Goal: Task Accomplishment & Management: Manage account settings

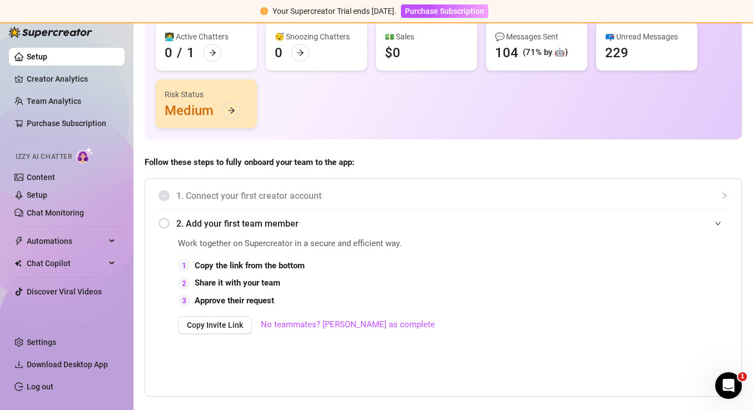
scroll to position [143, 0]
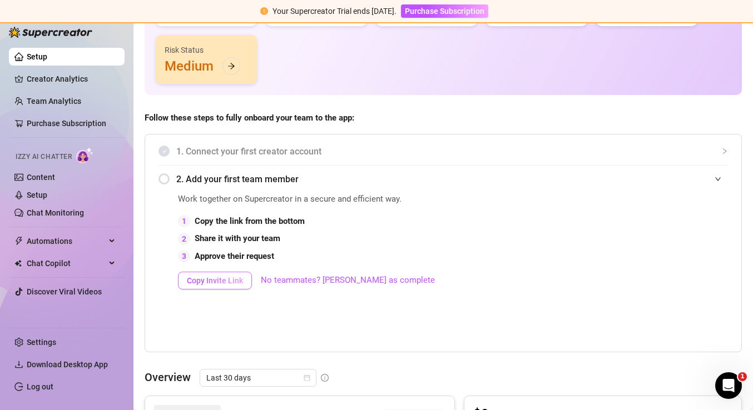
click at [216, 280] on span "Copy Invite Link" at bounding box center [215, 280] width 56 height 9
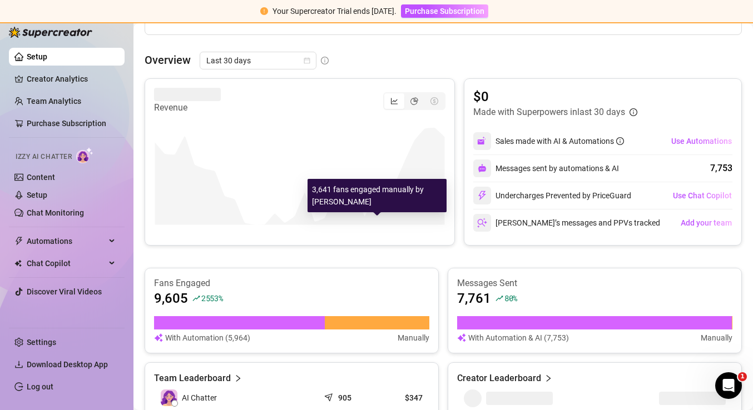
scroll to position [557, 0]
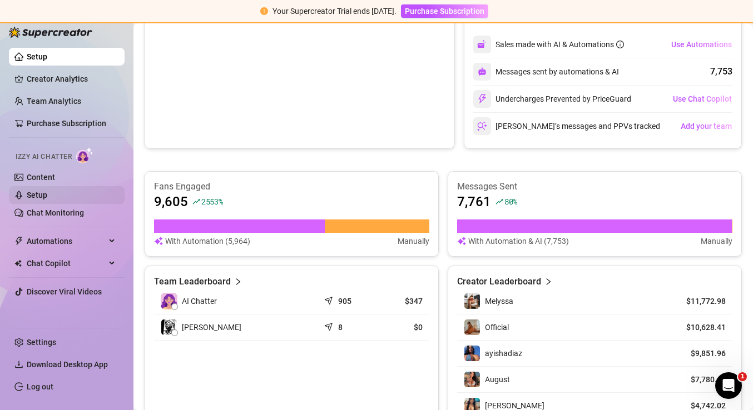
click at [42, 191] on link "Setup" at bounding box center [37, 195] width 21 height 9
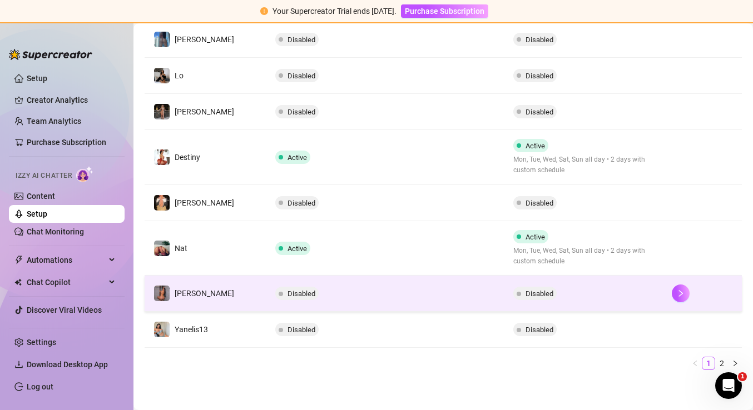
scroll to position [335, 0]
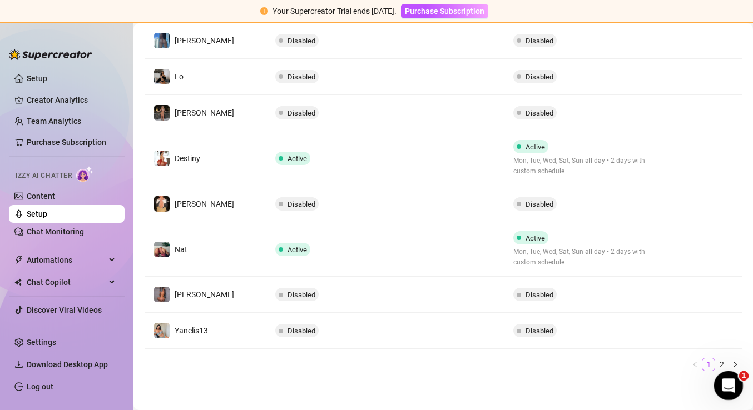
click at [736, 388] on div "Open Intercom Messenger" at bounding box center [726, 384] width 37 height 37
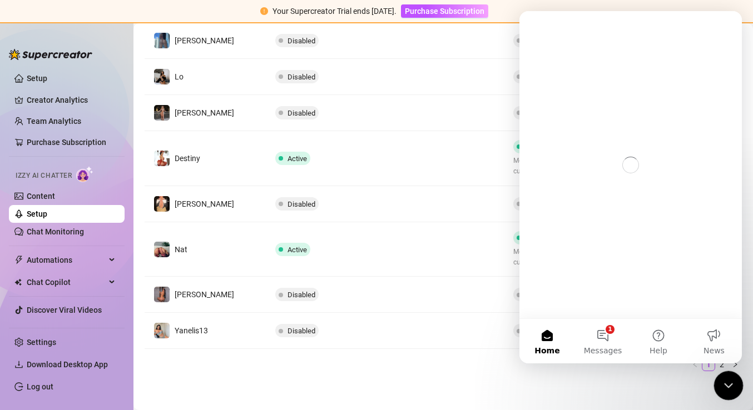
scroll to position [0, 0]
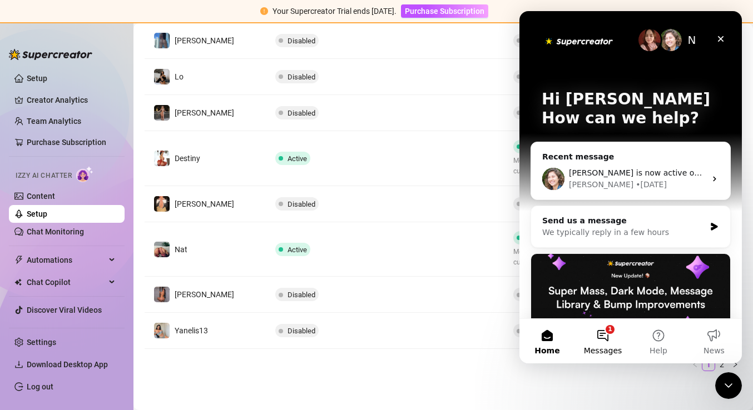
click at [607, 340] on button "1 Messages" at bounding box center [603, 341] width 56 height 44
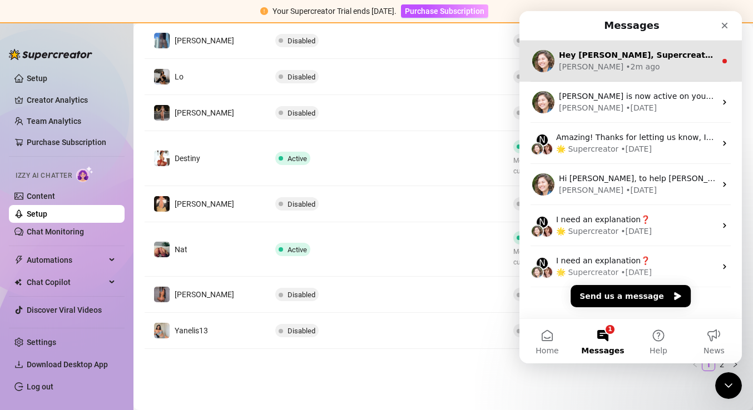
click at [611, 68] on div "Ella • 2m ago" at bounding box center [637, 67] width 157 height 12
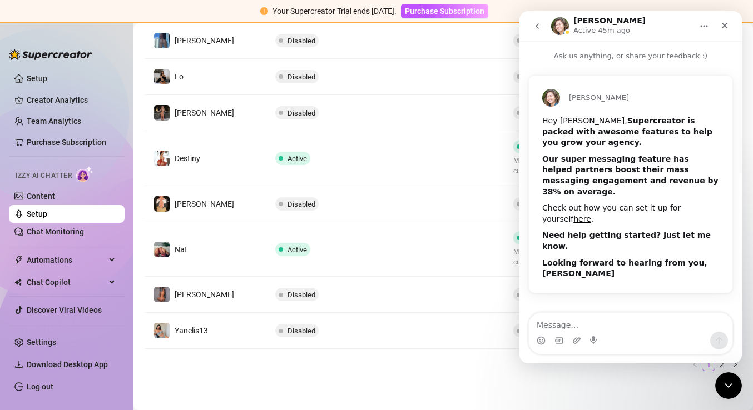
click at [45, 61] on div at bounding box center [50, 48] width 83 height 33
click at [47, 54] on img at bounding box center [50, 54] width 83 height 11
click at [727, 25] on icon "Close" at bounding box center [724, 25] width 9 height 9
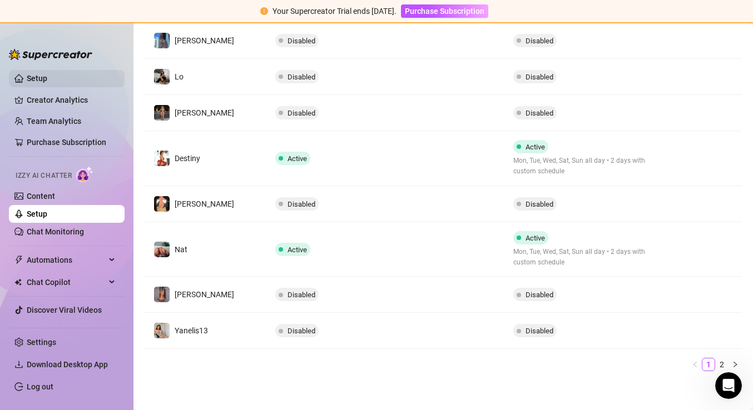
click at [44, 76] on link "Setup" at bounding box center [37, 78] width 21 height 9
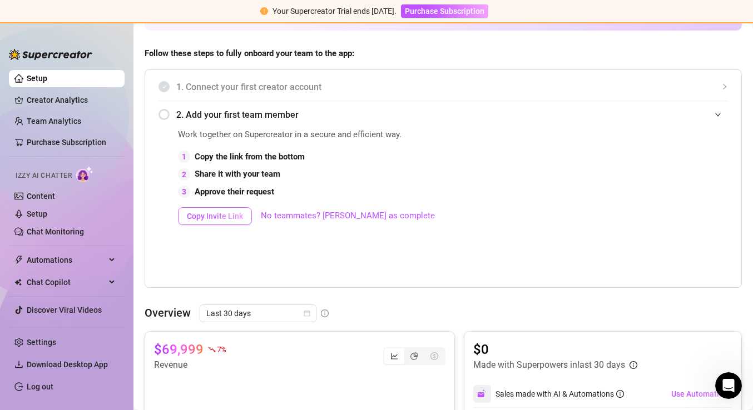
click at [214, 212] on span "Copy Invite Link" at bounding box center [215, 216] width 56 height 9
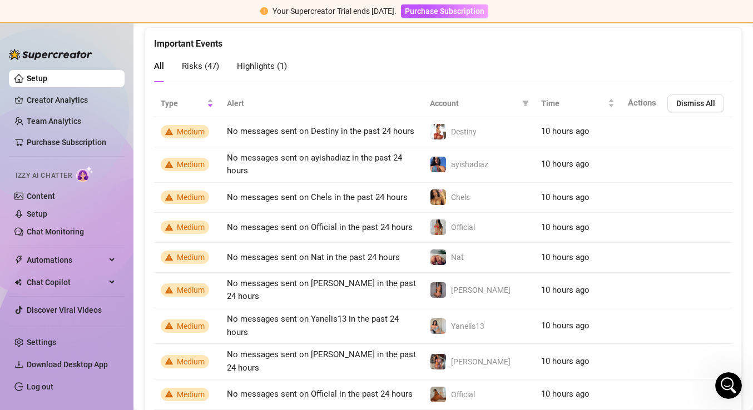
scroll to position [1008, 0]
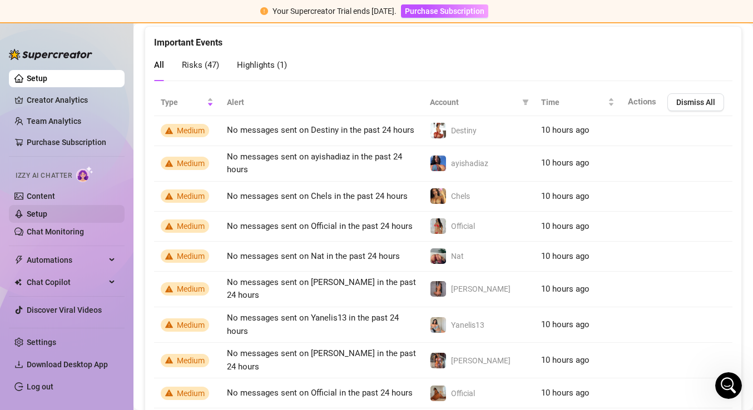
click at [36, 215] on link "Setup" at bounding box center [37, 214] width 21 height 9
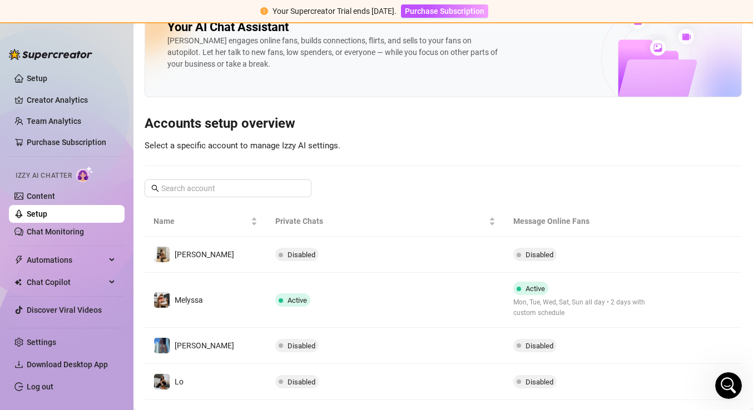
scroll to position [32, 0]
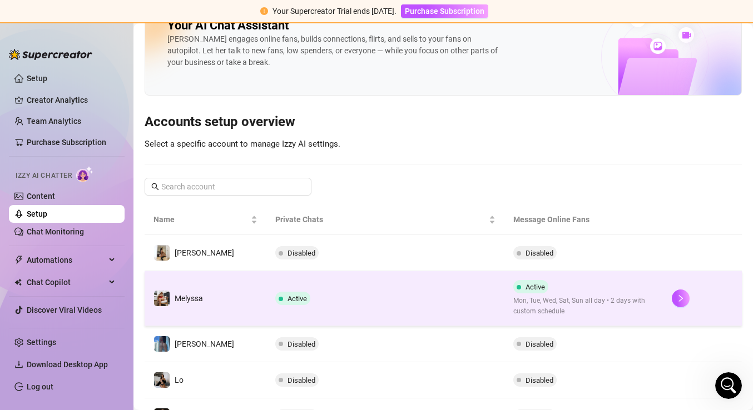
click at [624, 299] on span "Mon, Tue, Wed, Sat, Sun all day • 2 days with custom schedule" at bounding box center [583, 306] width 141 height 21
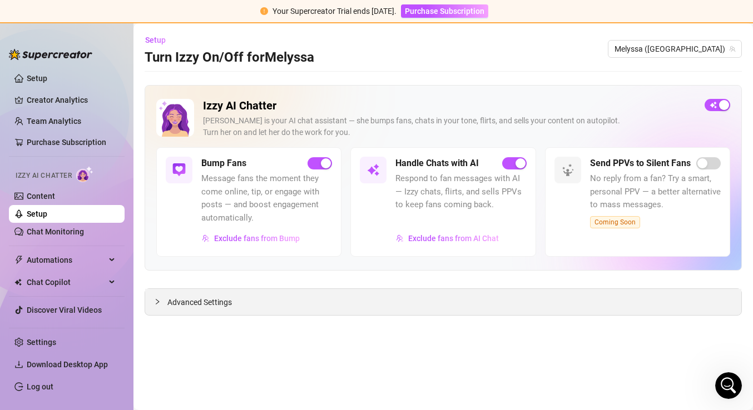
click at [161, 302] on div at bounding box center [160, 302] width 13 height 12
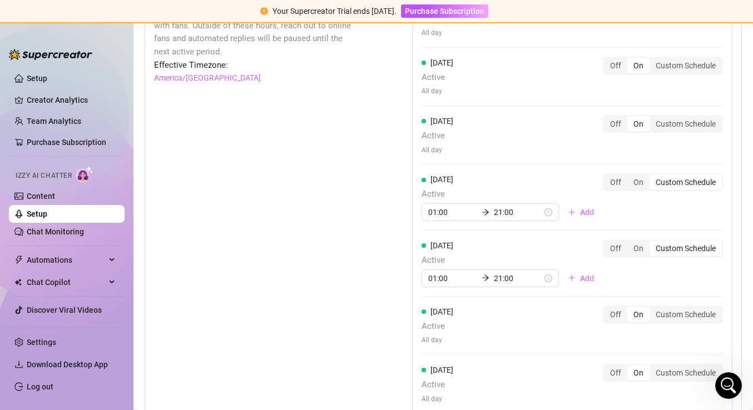
scroll to position [1107, 0]
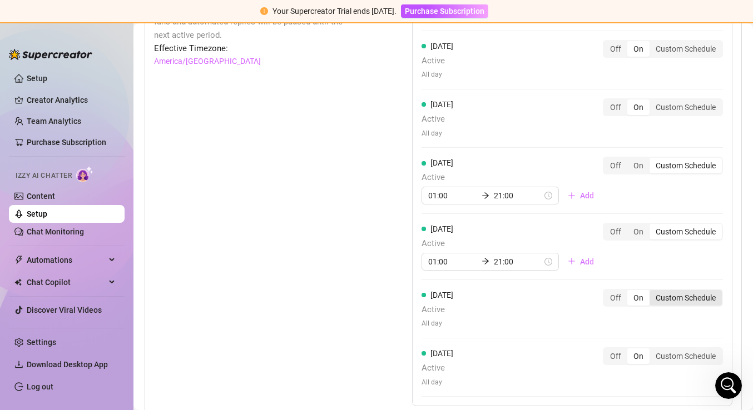
click at [678, 290] on div "Custom Schedule" at bounding box center [685, 298] width 72 height 16
click at [652, 292] on input "Custom Schedule" at bounding box center [652, 292] width 0 height 0
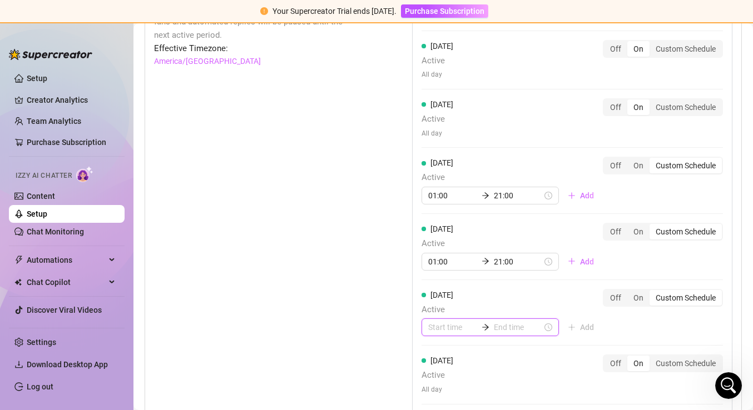
click at [447, 321] on input at bounding box center [452, 327] width 49 height 12
click at [437, 201] on div "01" at bounding box center [437, 202] width 27 height 16
type input "01:00"
click at [504, 321] on input at bounding box center [518, 327] width 49 height 12
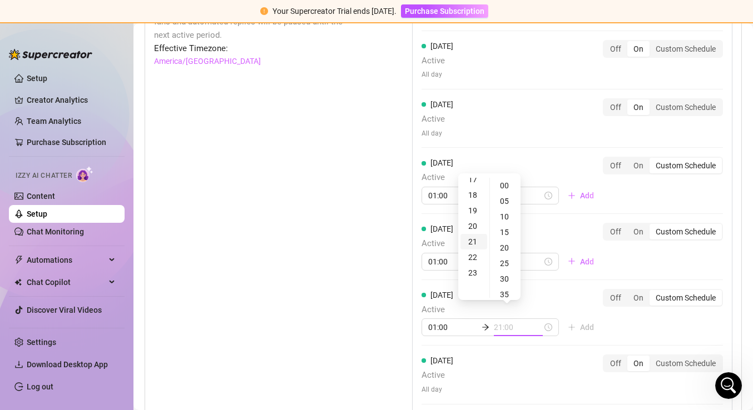
click at [473, 238] on div "21" at bounding box center [473, 242] width 27 height 16
type input "21:00"
click at [687, 319] on div "Monday Active All day Off On Custom Schedule Tuesday Active All day Off On Cust…" at bounding box center [572, 193] width 320 height 442
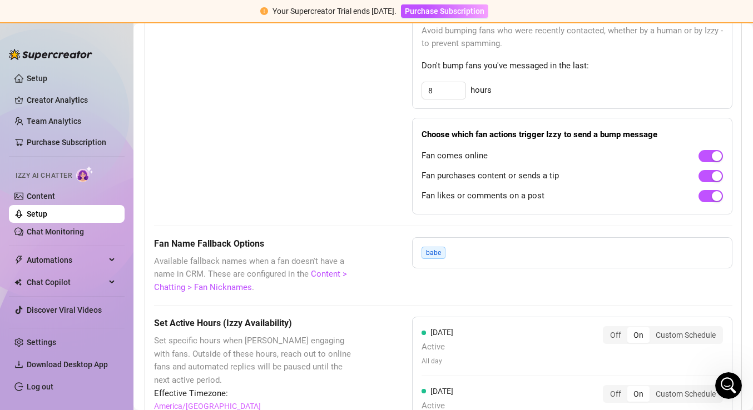
scroll to position [0, 0]
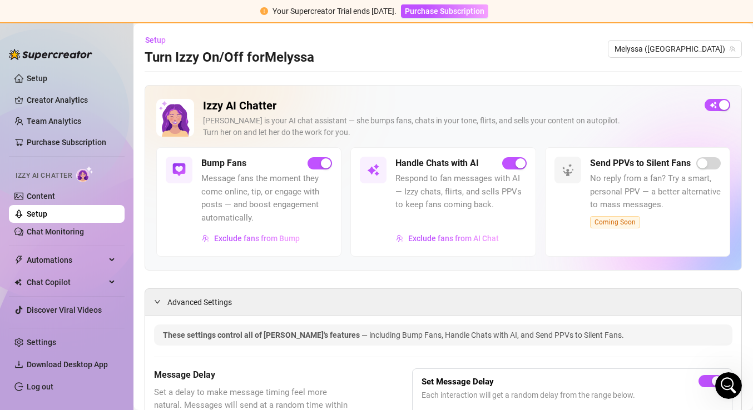
click at [47, 215] on link "Setup" at bounding box center [37, 214] width 21 height 9
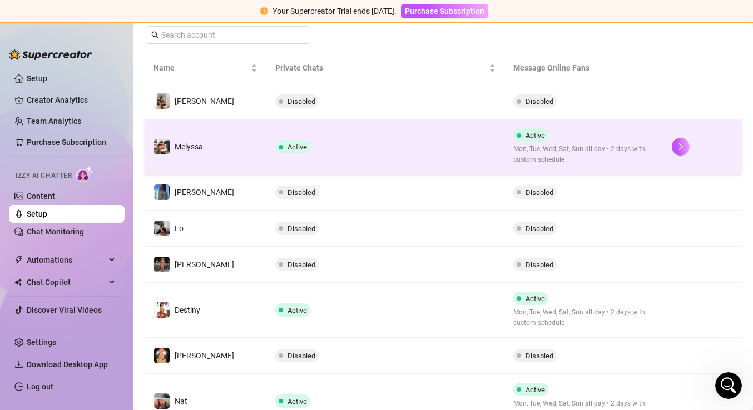
scroll to position [211, 0]
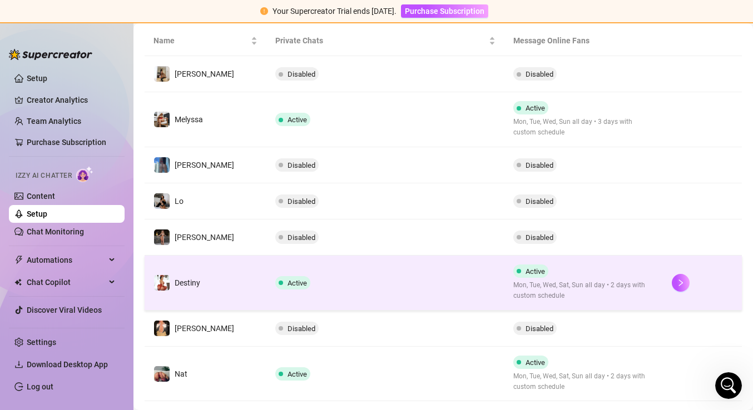
click at [619, 291] on span "Mon, Tue, Wed, Sat, Sun all day • 2 days with custom schedule" at bounding box center [583, 290] width 141 height 21
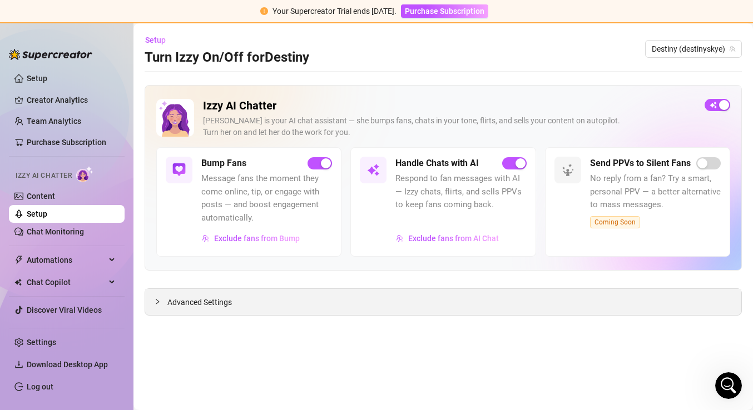
click at [220, 304] on span "Advanced Settings" at bounding box center [199, 302] width 65 height 12
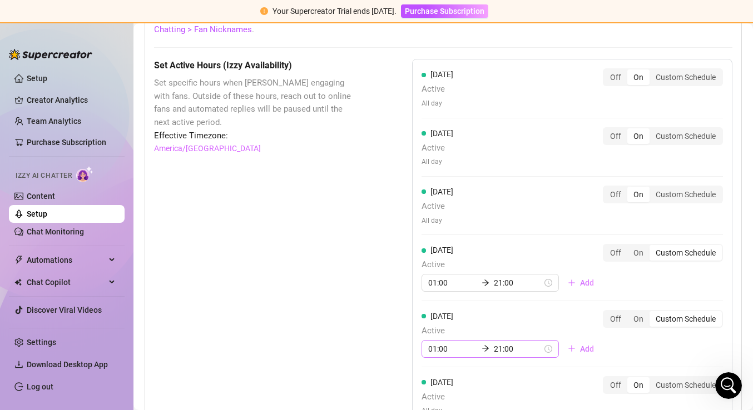
scroll to position [1135, 0]
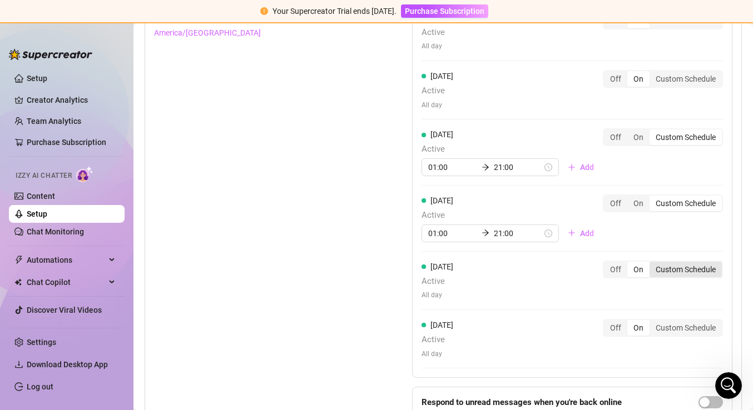
click at [669, 262] on div "Custom Schedule" at bounding box center [685, 270] width 72 height 16
click at [652, 264] on input "Custom Schedule" at bounding box center [652, 264] width 0 height 0
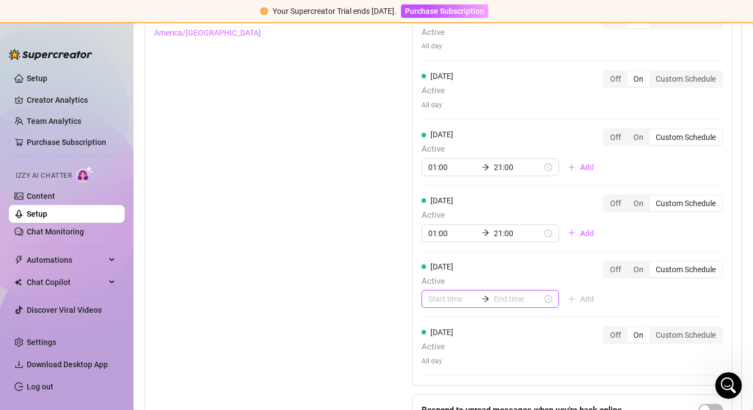
click at [441, 293] on input at bounding box center [452, 299] width 49 height 12
click at [436, 171] on div "01" at bounding box center [437, 173] width 27 height 16
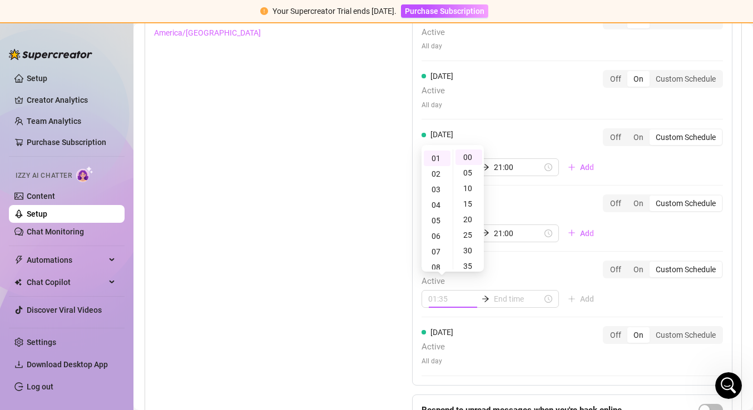
type input "01:00"
click at [508, 293] on input at bounding box center [518, 299] width 49 height 12
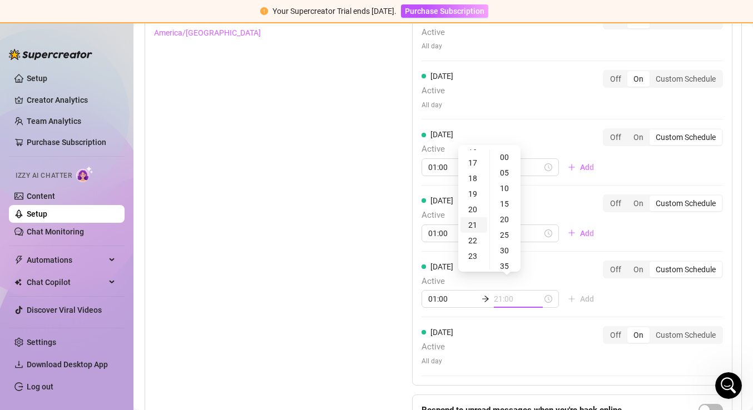
click at [476, 224] on div "21" at bounding box center [473, 225] width 27 height 16
type input "21:00"
click at [657, 295] on div "Monday Active All day Off On Custom Schedule Tuesday Active All day Off On Cust…" at bounding box center [572, 164] width 320 height 442
click at [34, 214] on link "Setup" at bounding box center [37, 214] width 21 height 9
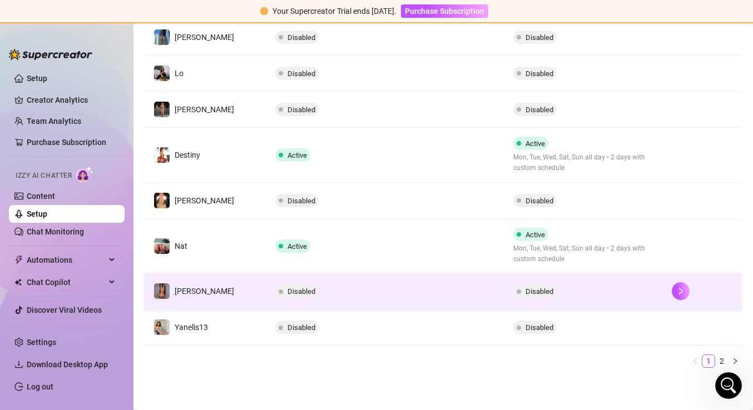
scroll to position [335, 0]
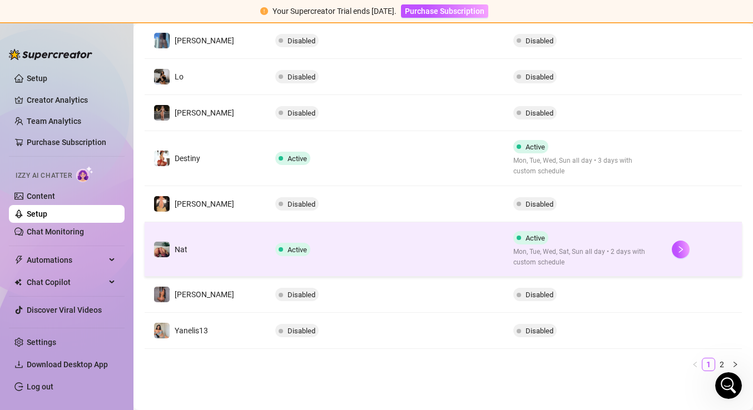
click at [411, 251] on td "Active" at bounding box center [384, 249] width 237 height 55
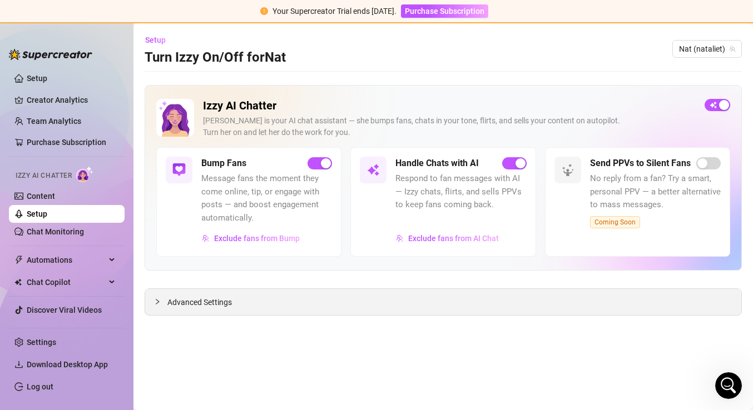
click at [168, 302] on span "Advanced Settings" at bounding box center [199, 302] width 65 height 12
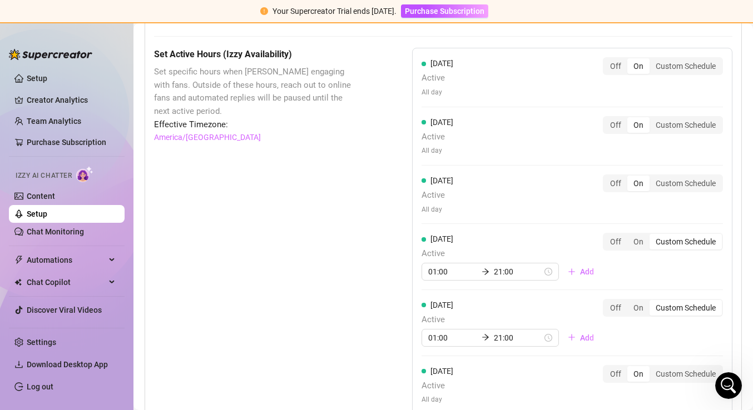
scroll to position [1172, 0]
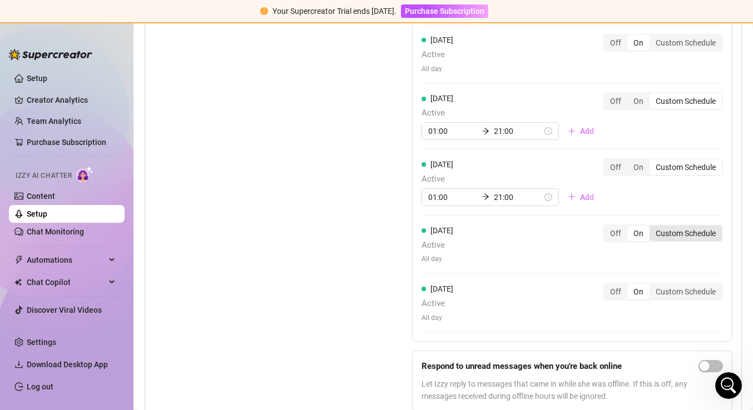
click at [677, 226] on div "Custom Schedule" at bounding box center [685, 234] width 72 height 16
click at [652, 227] on input "Custom Schedule" at bounding box center [652, 227] width 0 height 0
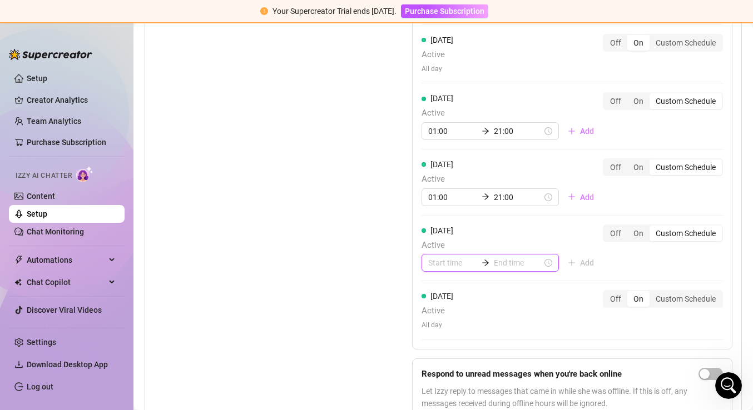
click at [454, 257] on input at bounding box center [452, 263] width 49 height 12
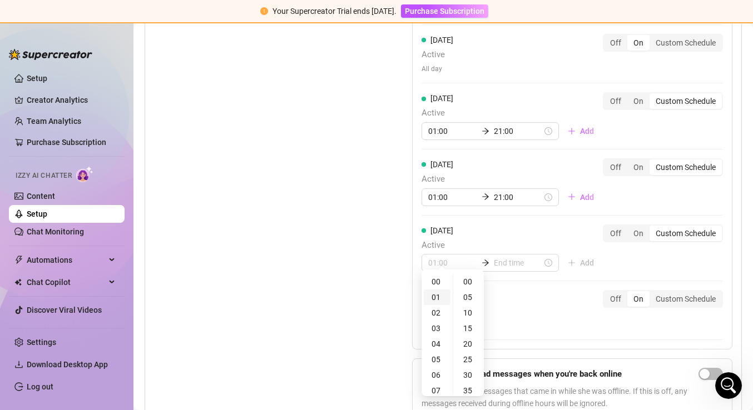
click at [434, 295] on div "01" at bounding box center [437, 298] width 27 height 16
type input "01:00"
click at [513, 257] on input at bounding box center [518, 263] width 49 height 12
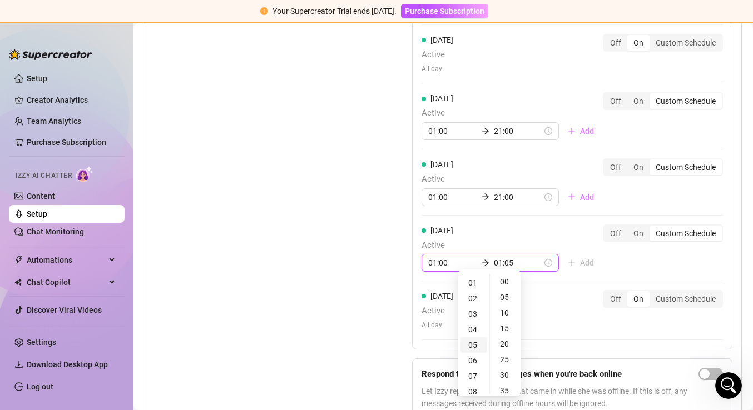
type input "01:10"
click at [474, 361] on div "21" at bounding box center [473, 361] width 27 height 16
type input "21:00"
click at [647, 253] on div "Monday Active All day Off On Custom Schedule Tuesday Active All day Off On Cust…" at bounding box center [572, 128] width 320 height 442
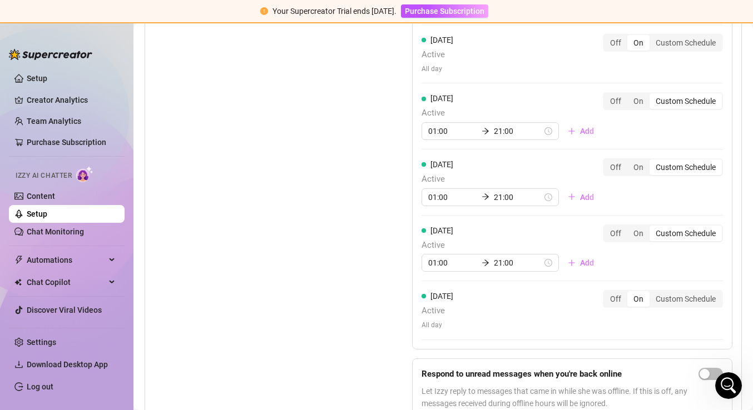
click at [46, 214] on link "Setup" at bounding box center [37, 214] width 21 height 9
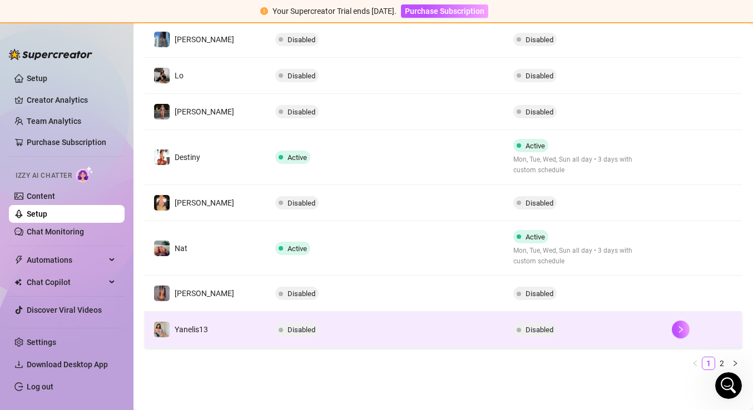
scroll to position [335, 0]
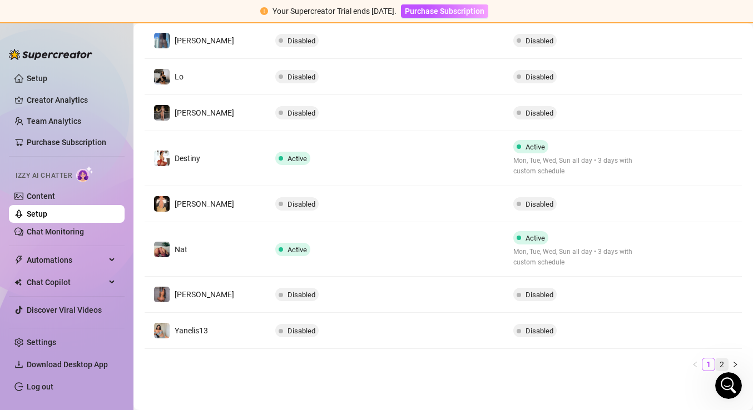
click at [722, 359] on link "2" at bounding box center [722, 365] width 12 height 12
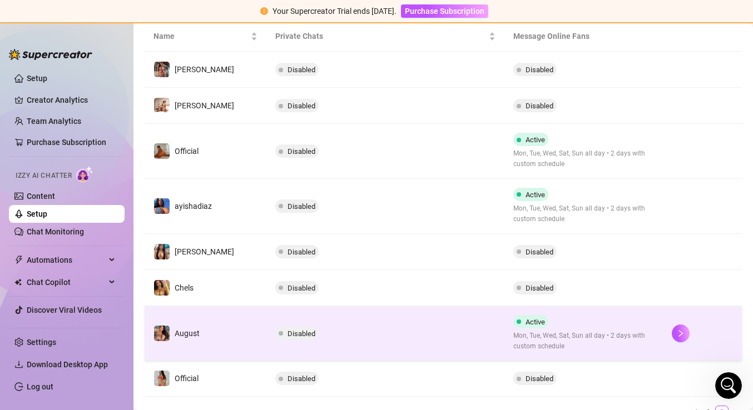
scroll to position [215, 0]
click at [415, 333] on td "Disabled" at bounding box center [384, 334] width 237 height 55
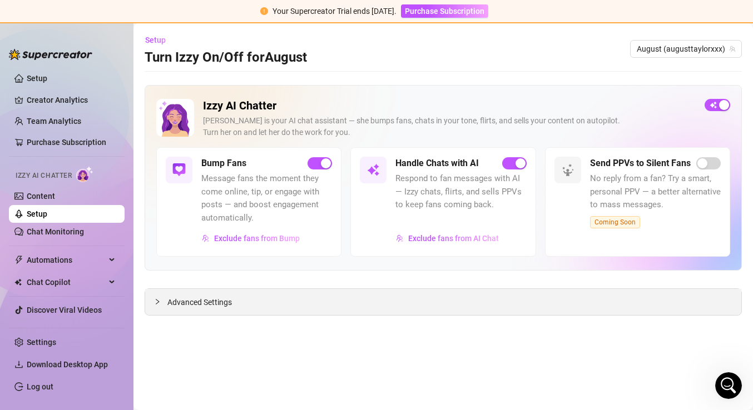
click at [192, 307] on div "Advanced Settings" at bounding box center [443, 302] width 596 height 26
click at [158, 300] on icon "collapsed" at bounding box center [157, 302] width 7 height 7
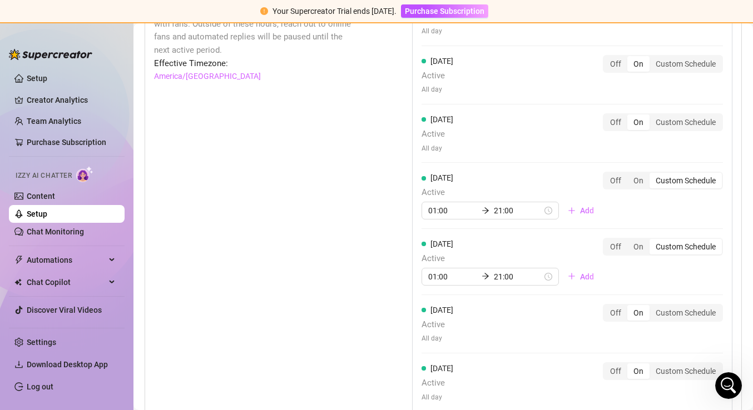
scroll to position [1109, 0]
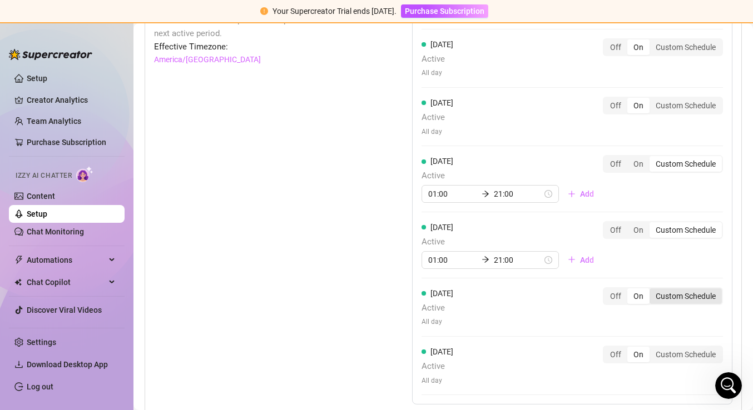
click at [681, 289] on div "Custom Schedule" at bounding box center [685, 297] width 72 height 16
click at [652, 290] on input "Custom Schedule" at bounding box center [652, 290] width 0 height 0
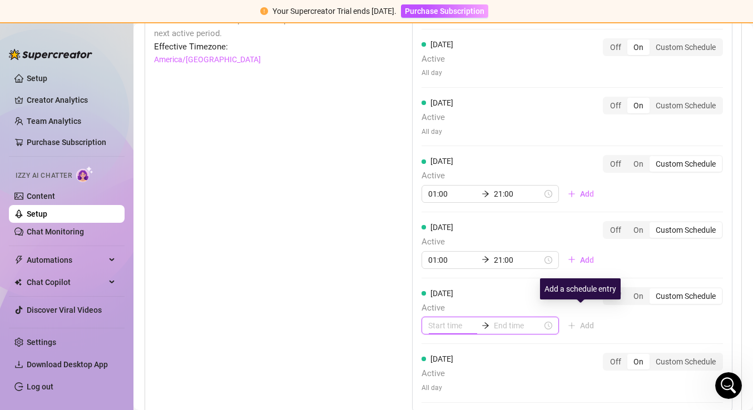
click at [453, 320] on input at bounding box center [452, 326] width 49 height 12
click at [438, 194] on div "01" at bounding box center [437, 200] width 27 height 16
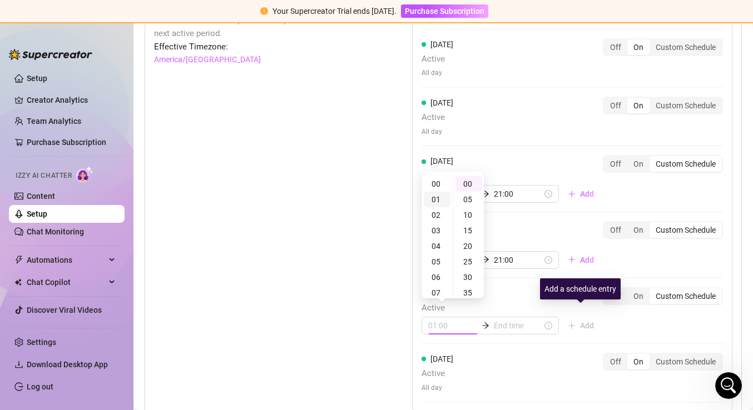
scroll to position [14, 0]
type input "01:00"
click at [510, 320] on input at bounding box center [518, 326] width 49 height 12
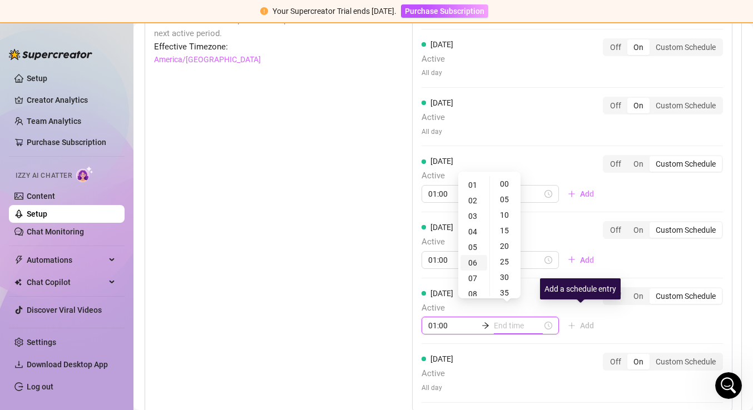
type input "01:35"
type input "18:00"
click at [475, 216] on div "21" at bounding box center [473, 216] width 27 height 16
type input "21:00"
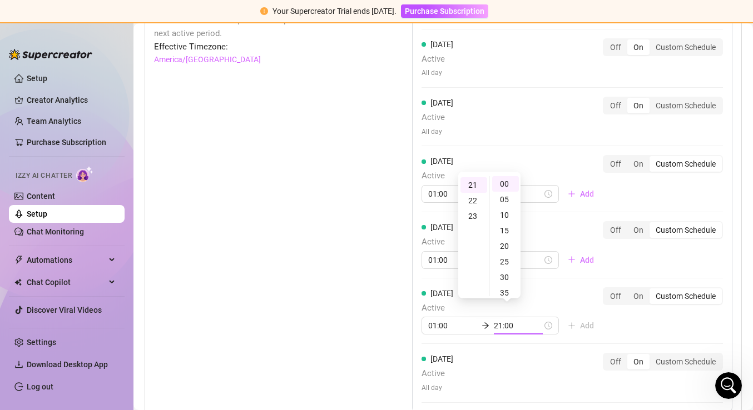
click at [654, 316] on div "Monday Active All day Off On Custom Schedule Tuesday Active All day Off On Cust…" at bounding box center [572, 191] width 320 height 442
click at [44, 214] on link "Setup" at bounding box center [37, 214] width 21 height 9
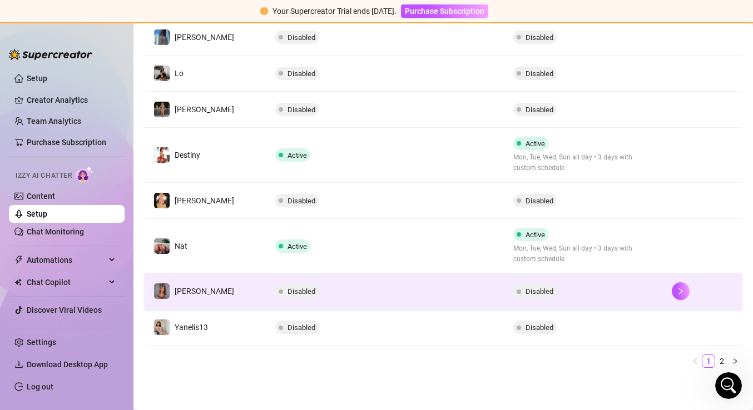
scroll to position [335, 0]
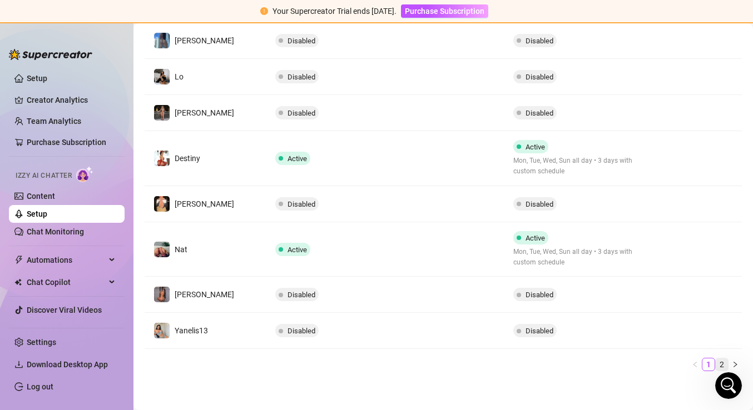
click at [722, 361] on link "2" at bounding box center [722, 365] width 12 height 12
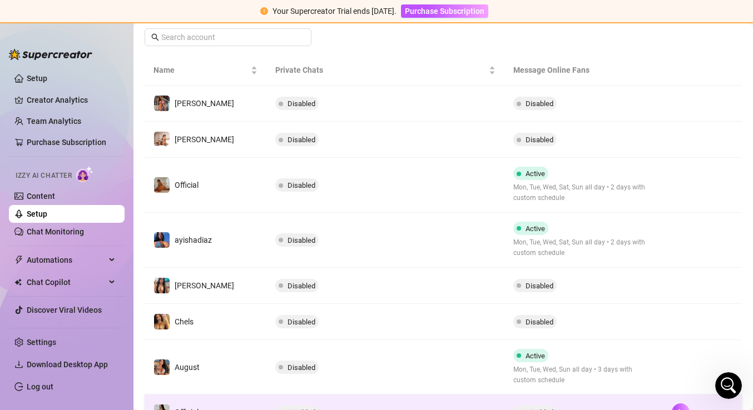
scroll to position [180, 0]
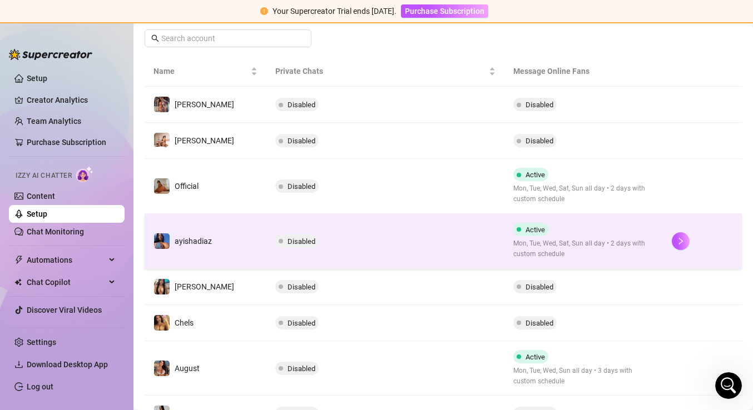
click at [421, 249] on td "Disabled" at bounding box center [384, 241] width 237 height 55
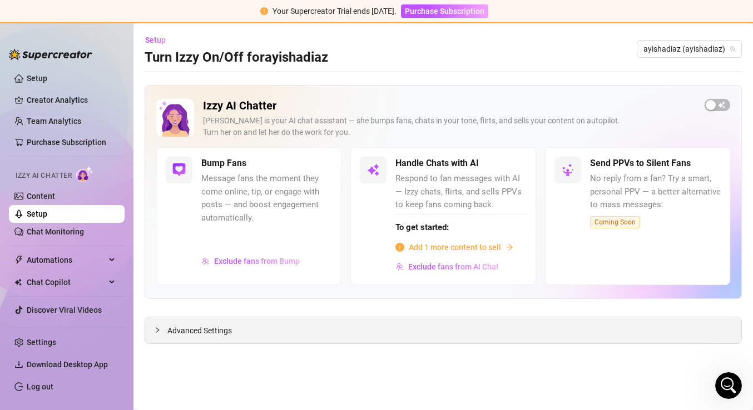
click at [163, 330] on div at bounding box center [160, 330] width 13 height 12
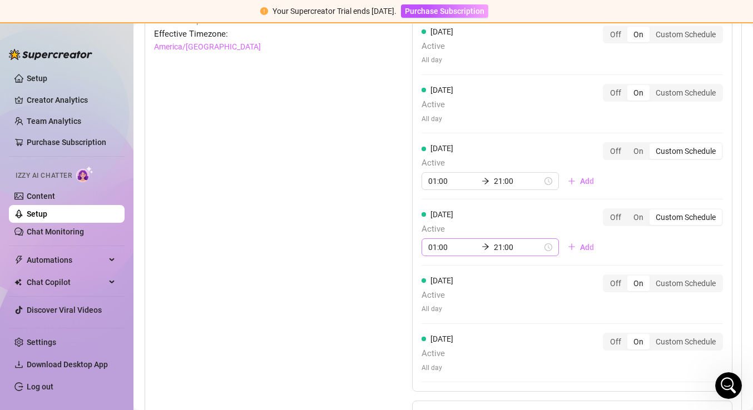
scroll to position [1163, 0]
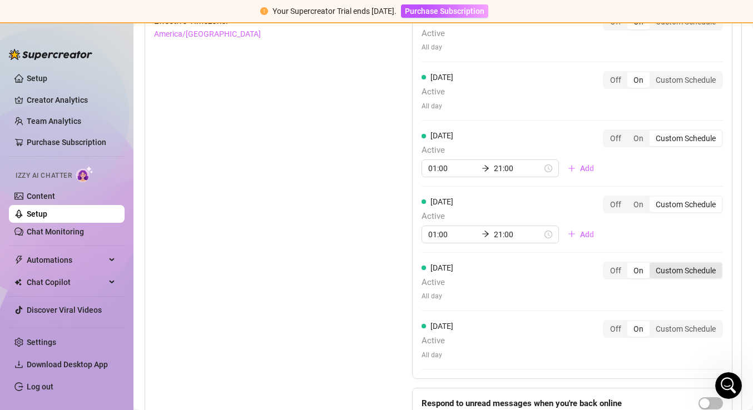
click at [675, 264] on div "Custom Schedule" at bounding box center [685, 271] width 72 height 16
click at [652, 265] on input "Custom Schedule" at bounding box center [652, 265] width 0 height 0
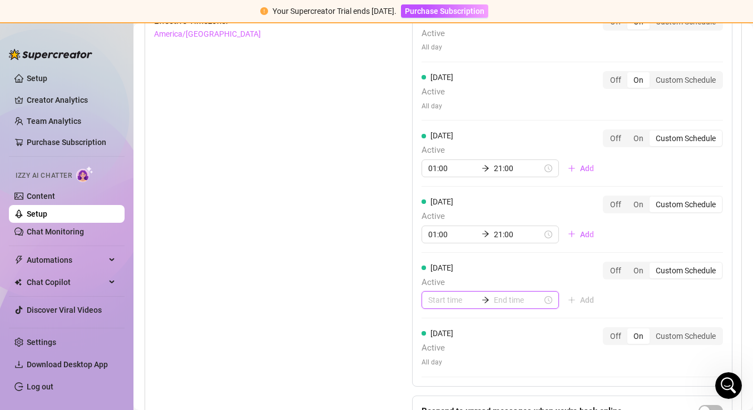
click at [442, 294] on input at bounding box center [452, 300] width 49 height 12
type input "05:00"
click at [438, 172] on div "01" at bounding box center [437, 174] width 27 height 16
type input "01:00"
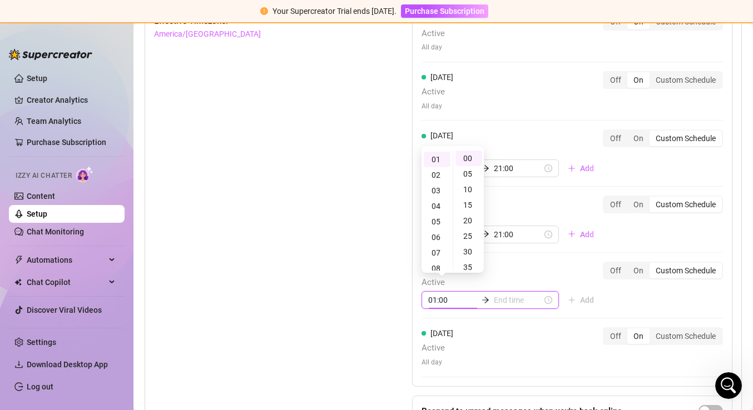
click at [513, 294] on input at bounding box center [518, 300] width 49 height 12
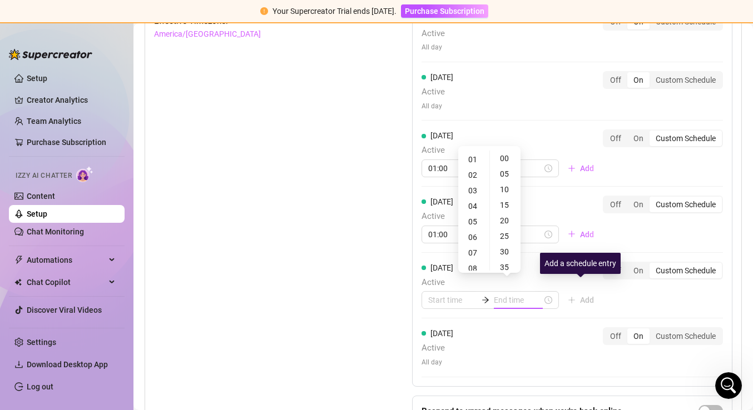
click at [624, 292] on div "Saturday Active Add Off On Custom Schedule" at bounding box center [571, 286] width 301 height 48
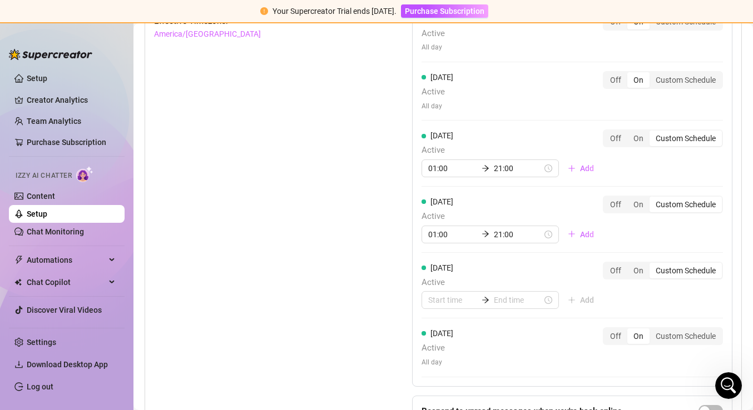
click at [335, 219] on div "Set Active Hours (Izzy Availability) Set specific hours when Izzy engaging with…" at bounding box center [255, 204] width 202 height 521
click at [454, 294] on input at bounding box center [452, 300] width 49 height 12
click at [473, 160] on div "01" at bounding box center [473, 160] width 27 height 16
type input "01:00"
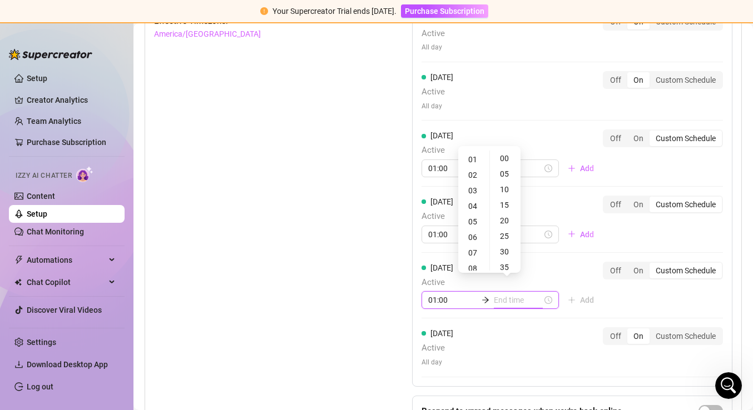
click at [504, 294] on input at bounding box center [518, 300] width 49 height 12
click at [475, 237] on div "21" at bounding box center [473, 236] width 27 height 16
type input "21:00"
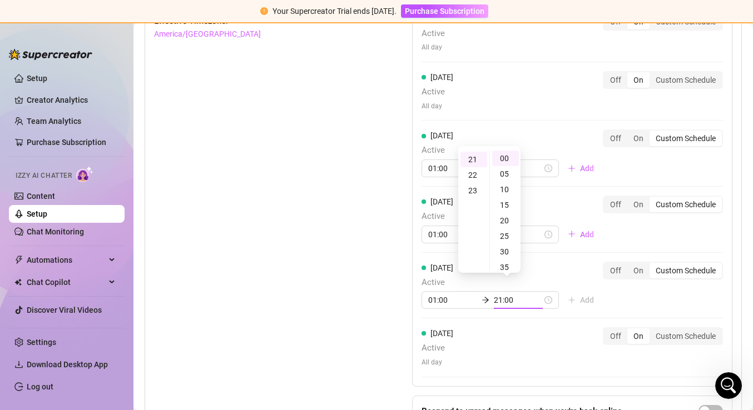
click at [620, 287] on div "Monday Active All day Off On Custom Schedule Tuesday Active All day Off On Cust…" at bounding box center [572, 165] width 320 height 442
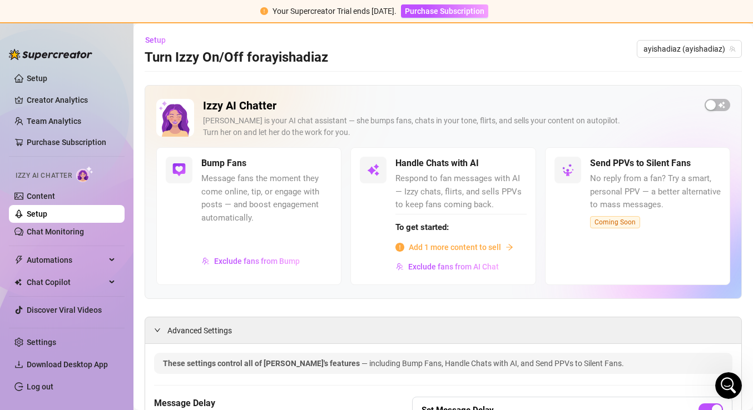
scroll to position [0, 0]
click at [448, 244] on span "Add 1 more content to sell" at bounding box center [455, 247] width 92 height 12
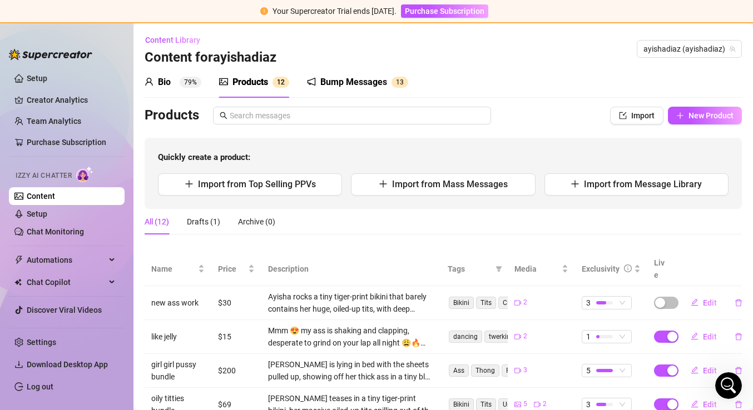
click at [265, 83] on div "Products" at bounding box center [250, 82] width 36 height 13
click at [447, 184] on span "Import from Mass Messages" at bounding box center [450, 184] width 116 height 11
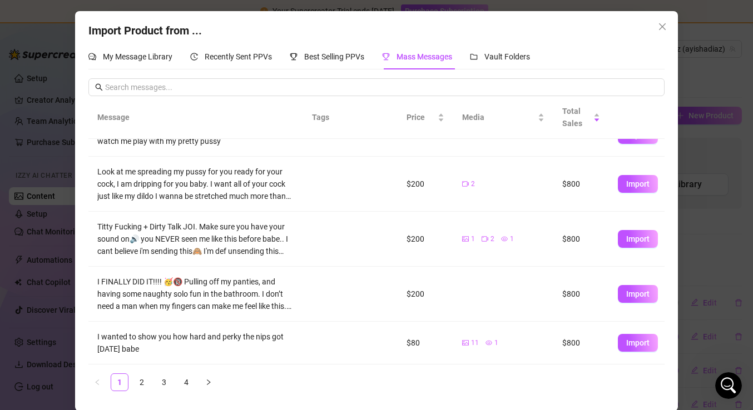
scroll to position [264, 0]
click at [187, 381] on link "4" at bounding box center [186, 382] width 17 height 17
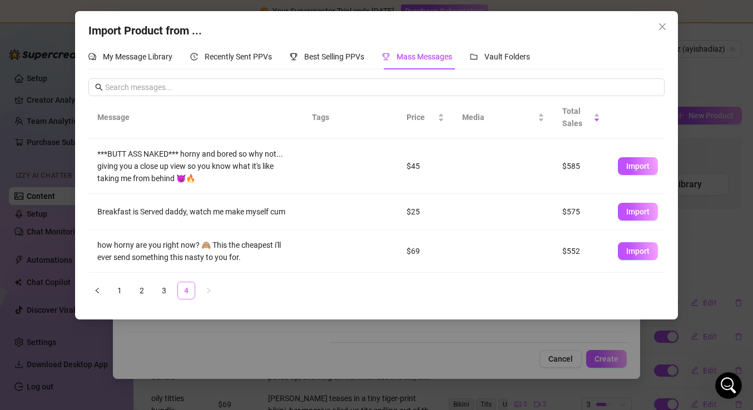
scroll to position [0, 0]
click at [637, 255] on span "Import" at bounding box center [637, 251] width 23 height 9
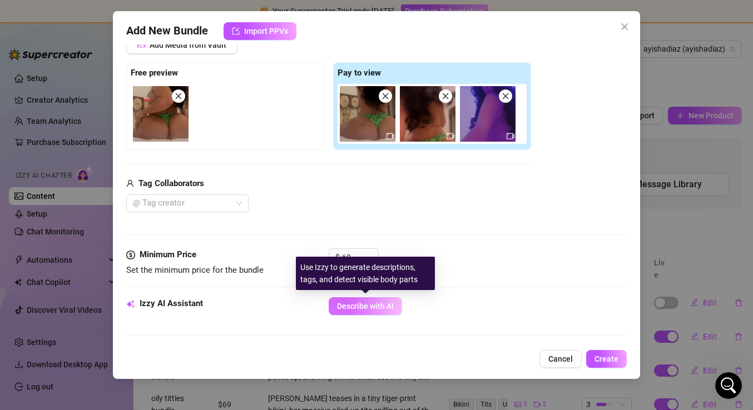
click at [383, 307] on span "Describe with AI" at bounding box center [365, 306] width 57 height 9
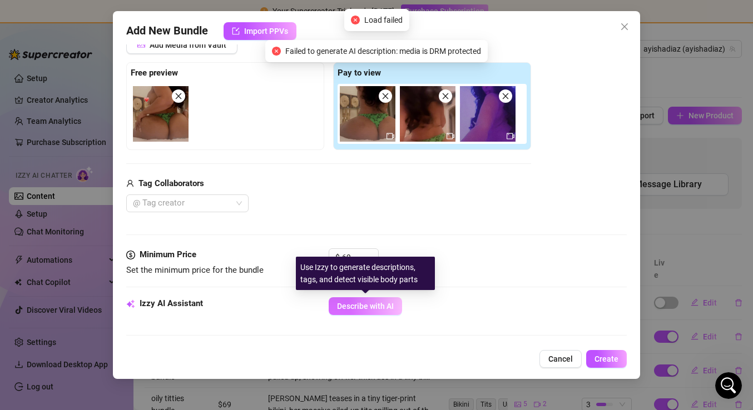
click at [383, 307] on span "Describe with AI" at bounding box center [365, 306] width 57 height 9
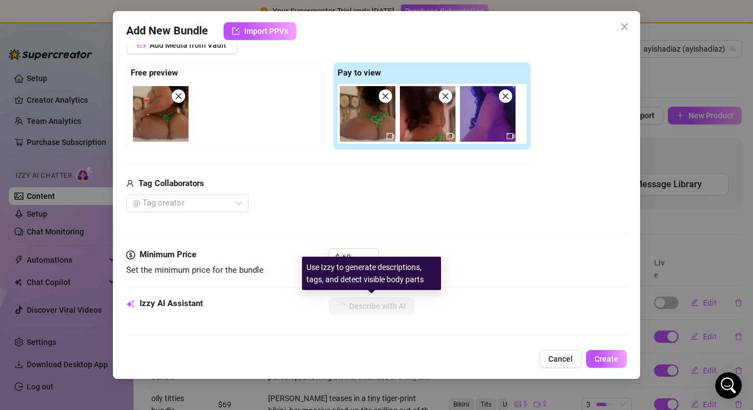
type textarea "Ayisha"
type textarea "Ayisha shows"
type textarea "Ayisha shows off"
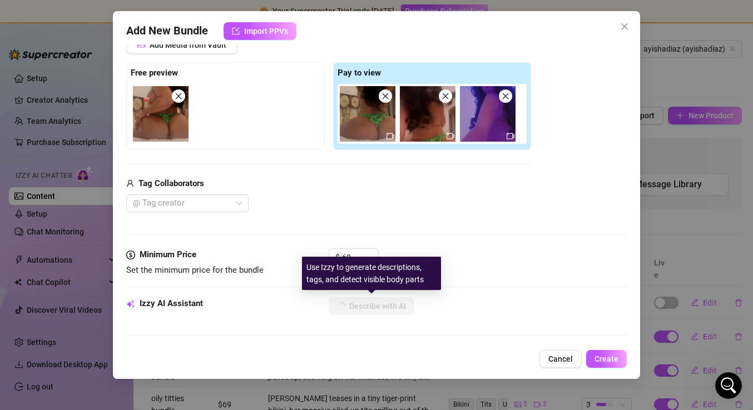
type textarea "Ayisha shows off"
type textarea "Ayisha shows off her"
type textarea "Ayisha shows off her thick,"
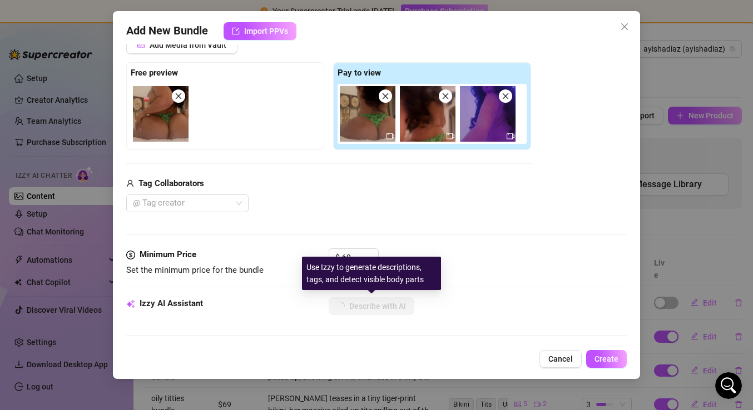
type textarea "Ayisha shows off her thick, juicy"
type textarea "Ayisha shows off her thick, juicy ass"
type textarea "Ayisha shows off her thick, juicy ass in"
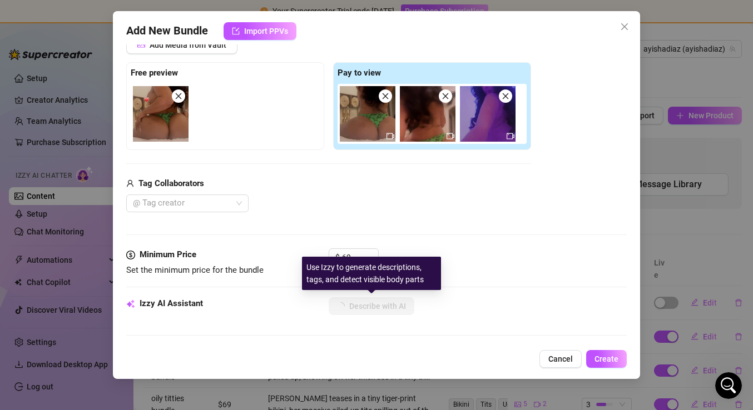
type textarea "Ayisha shows off her thick, juicy ass in"
type textarea "Ayisha shows off her thick, juicy ass in a"
type textarea "Ayisha shows off her thick, juicy ass in a tiny"
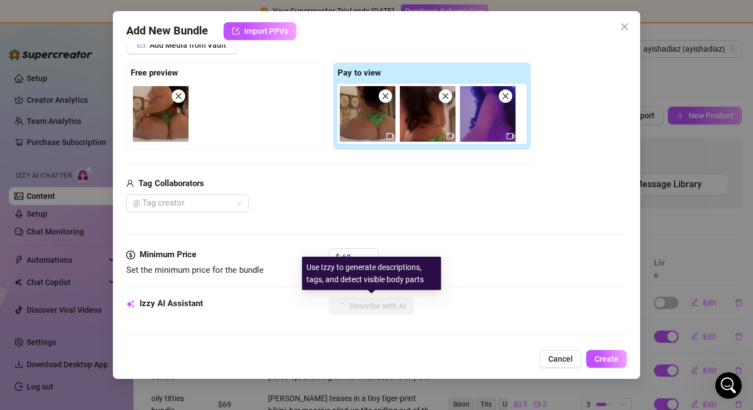
type textarea "Ayisha shows off her thick, juicy ass in a tiny green"
type textarea "Ayisha shows off her thick, juicy ass in a tiny green thong,"
type textarea "Ayisha shows off her thick, juicy ass in a tiny green thong, kneeling"
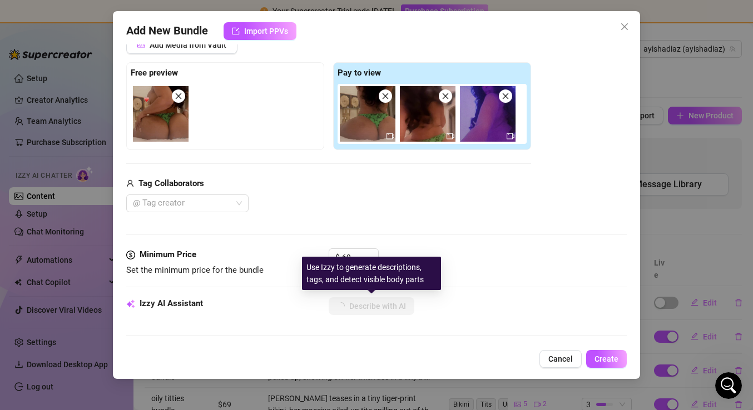
type textarea "Ayisha shows off her thick, juicy ass in a tiny green thong, kneeling"
type textarea "Ayisha shows off her thick, juicy ass in a tiny green thong, kneeling on"
type textarea "Ayisha shows off her thick, juicy ass in a tiny green thong, kneeling on a bed"
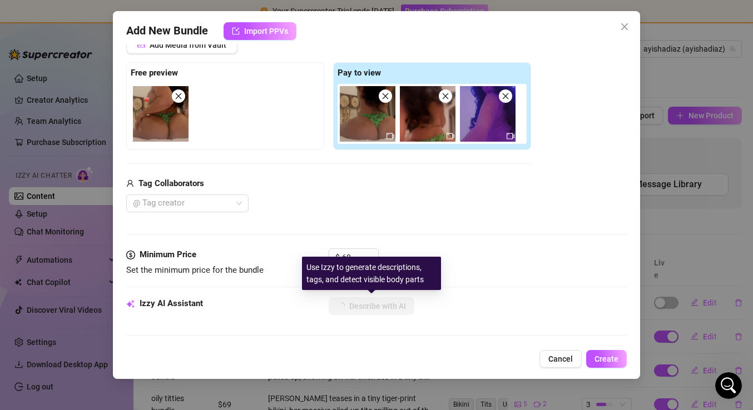
type textarea "Ayisha shows off her thick, juicy ass in a tiny green thong, kneeling on a bed …"
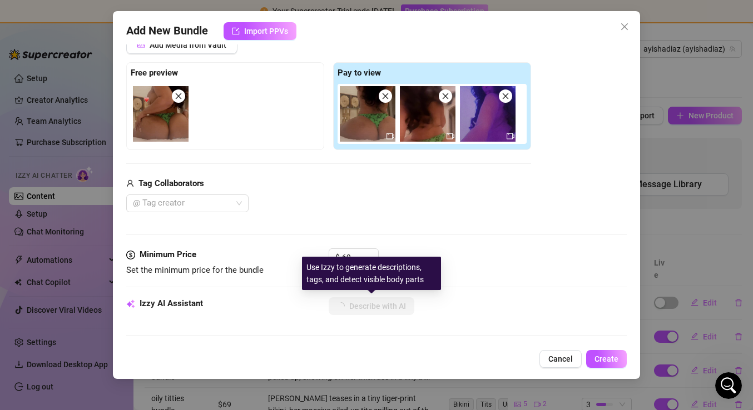
type textarea "Ayisha shows off her thick, juicy ass in a tiny green thong, kneeling on a bed …"
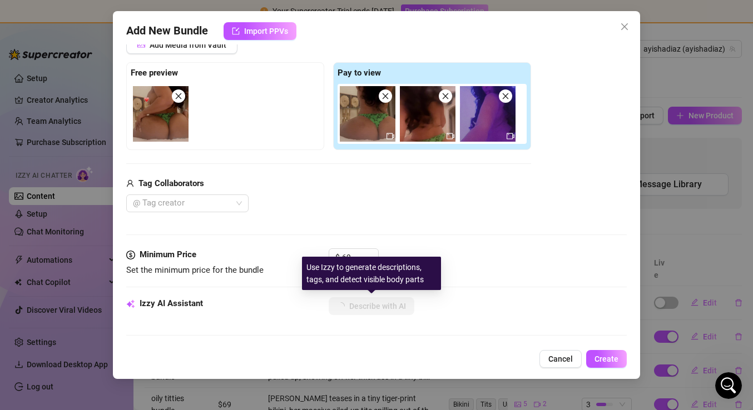
type textarea "Ayisha shows off her thick, juicy ass in a tiny green thong, kneeling on a bed …"
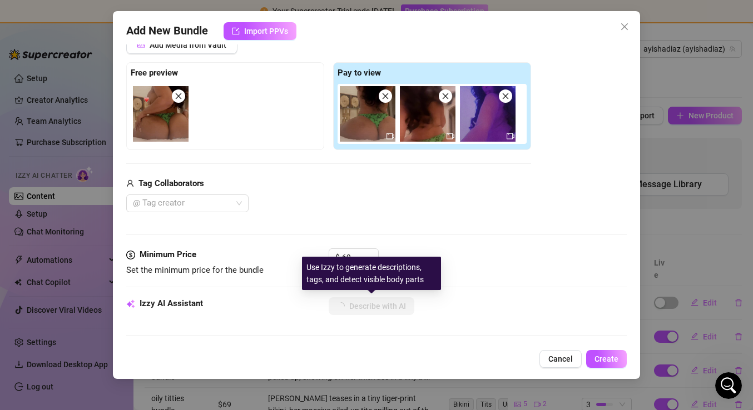
type textarea "Ayisha shows off her thick, juicy ass in a tiny green thong, kneeling on a bed …"
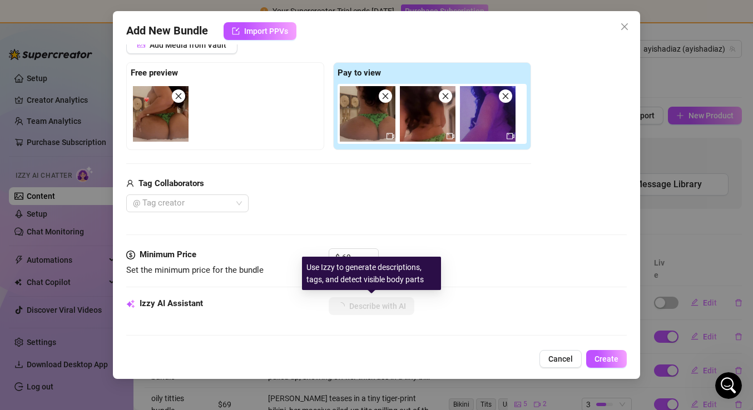
type textarea "Ayisha shows off her thick, juicy ass in a tiny green thong, kneeling on a bed …"
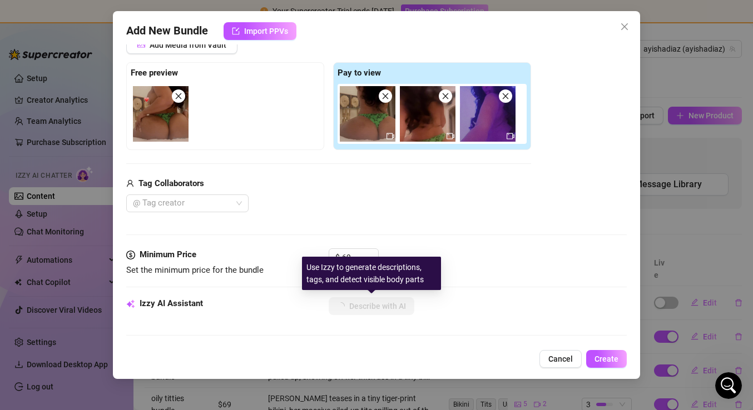
type textarea "Ayisha shows off her thick, juicy ass in a tiny green thong, kneeling on a bed …"
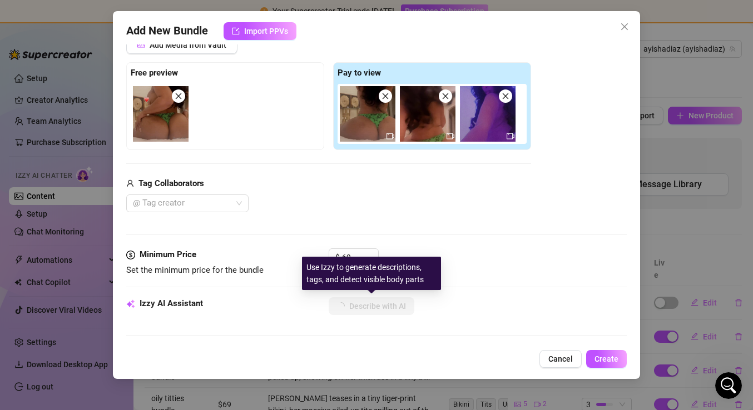
type textarea "Ayisha shows off her thick, juicy ass in a tiny green thong, kneeling on a bed …"
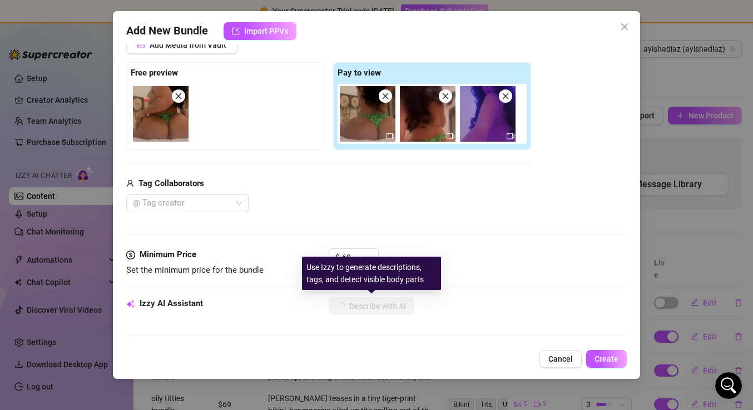
type textarea "Ayisha shows off her thick, juicy ass in a tiny green thong, kneeling on a bed …"
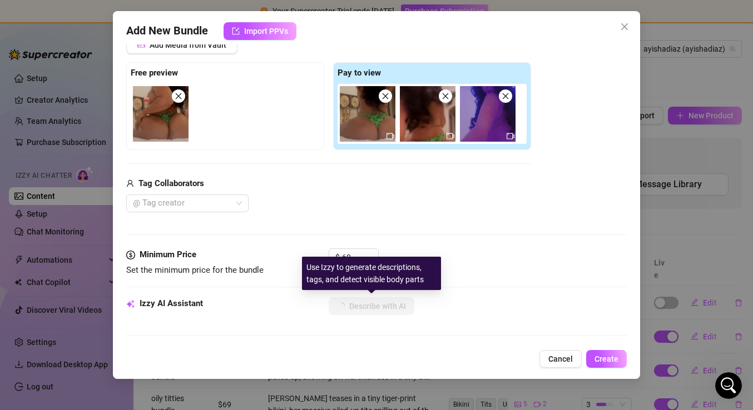
type textarea "Ayisha shows off her thick, juicy ass in a tiny green thong, kneeling on a bed …"
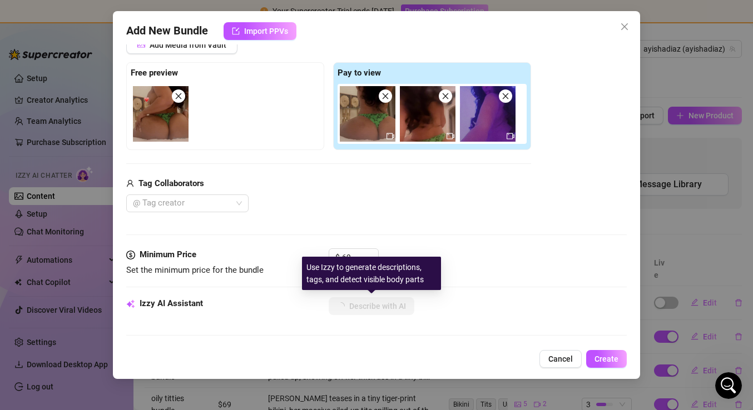
type textarea "Ayisha shows off her thick, juicy ass in a tiny green thong, kneeling on a bed …"
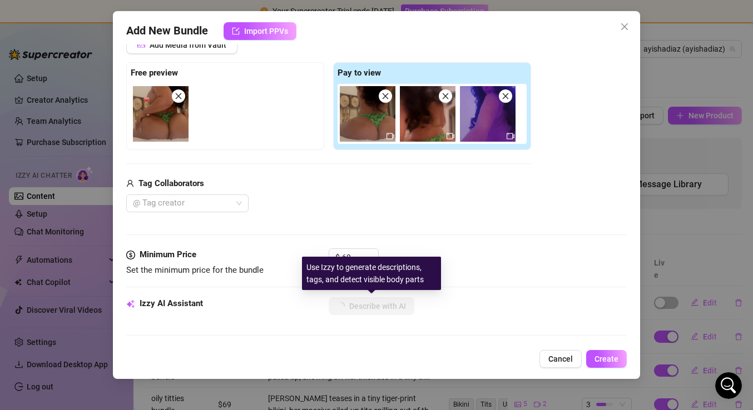
type textarea "Ayisha shows off her thick, juicy ass in a tiny green thong, kneeling on a bed …"
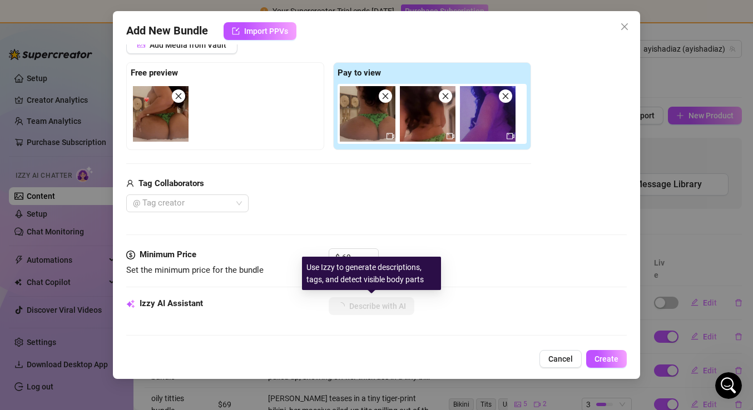
type textarea "Ayisha shows off her thick, juicy ass in a tiny green thong, kneeling on a bed …"
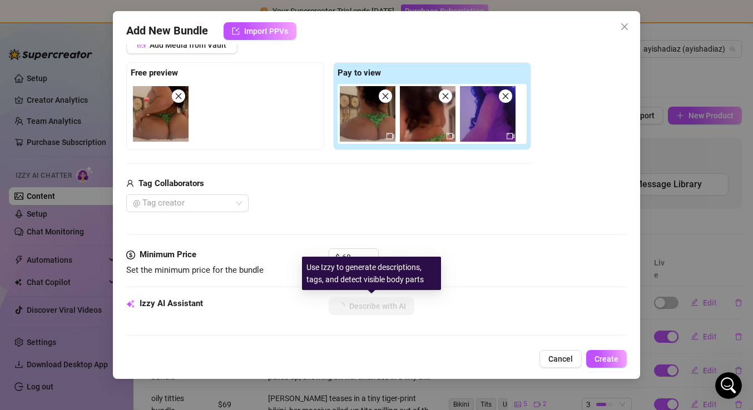
type textarea "Ayisha shows off her thick, juicy ass in a tiny green thong, kneeling on a bed …"
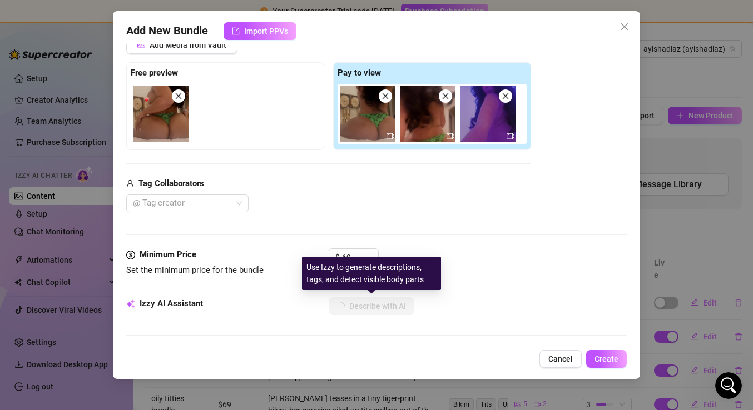
type textarea "Ayisha shows off her thick, juicy ass in a tiny green thong, kneeling on a bed …"
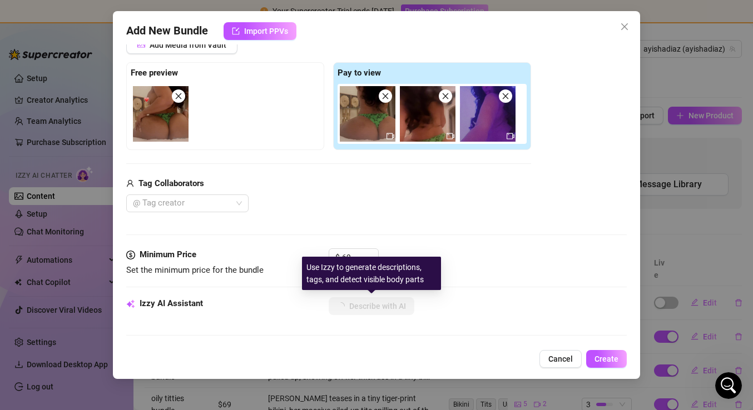
type textarea "Ayisha shows off her thick, juicy ass in a tiny green thong, kneeling on a bed …"
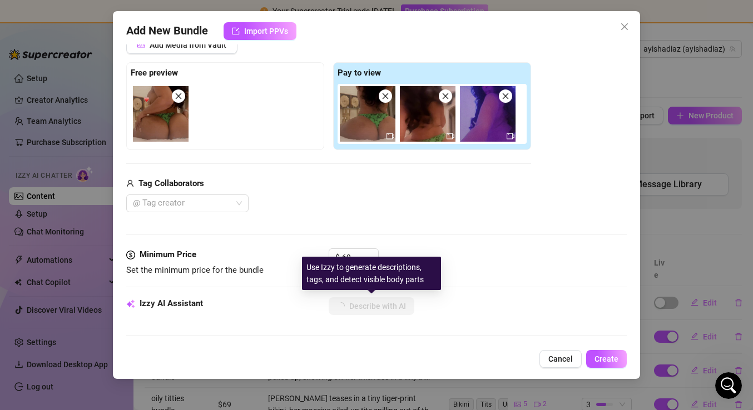
type textarea "Ayisha shows off her thick, juicy ass in a tiny green thong, kneeling on a bed …"
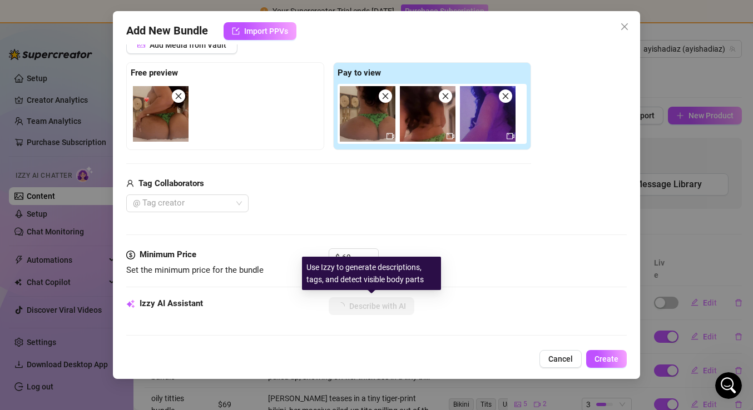
type textarea "Ayisha shows off her thick, juicy ass in a tiny green thong, kneeling on a bed …"
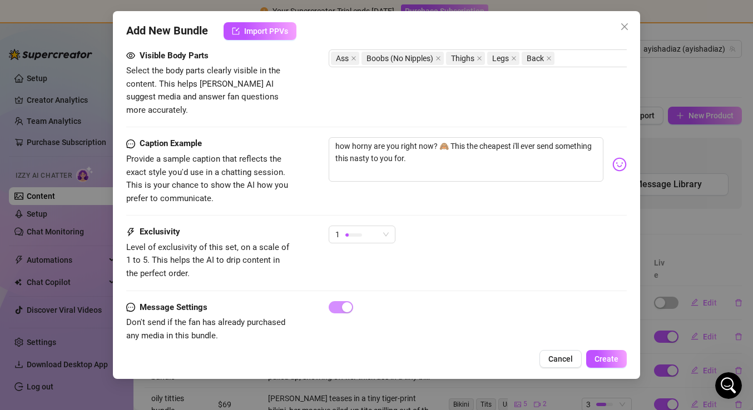
scroll to position [632, 0]
click at [369, 227] on div "1" at bounding box center [356, 235] width 43 height 17
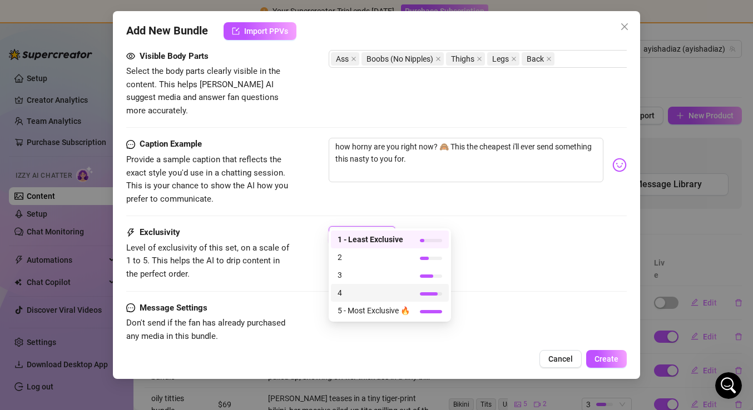
click at [353, 294] on span "4" at bounding box center [374, 293] width 72 height 12
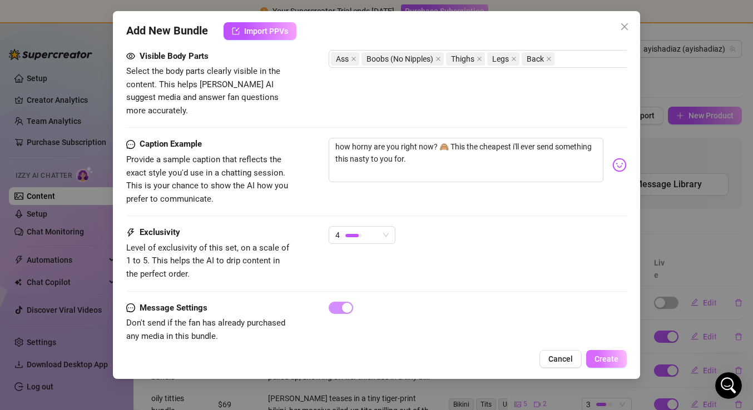
click at [611, 359] on span "Create" at bounding box center [606, 359] width 24 height 9
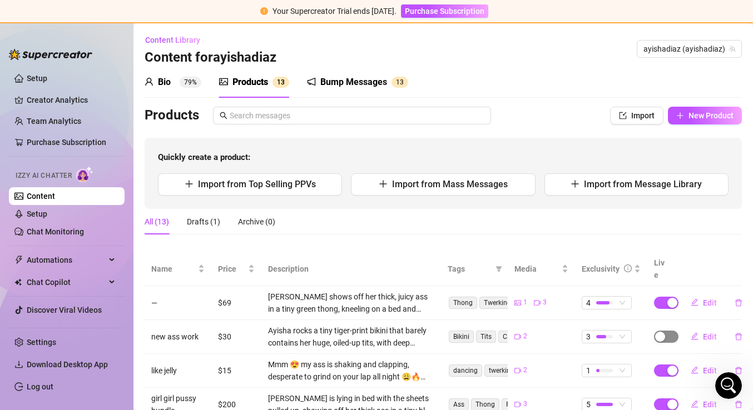
click at [671, 331] on span "button" at bounding box center [666, 337] width 24 height 12
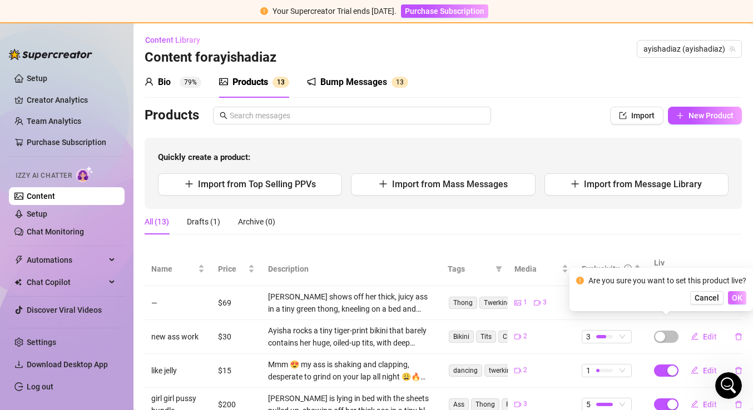
click at [735, 299] on span "OK" at bounding box center [737, 298] width 11 height 9
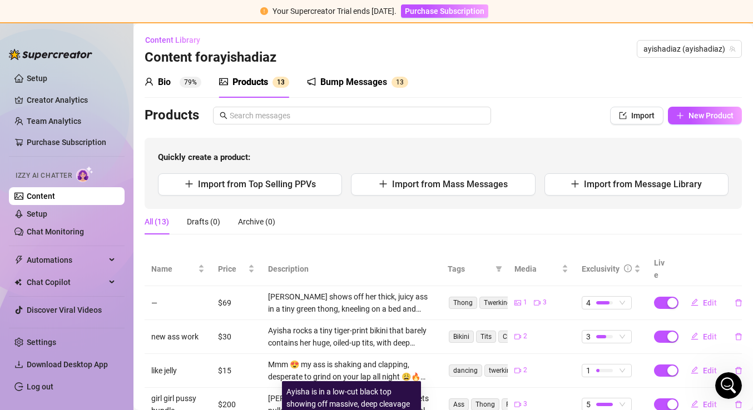
scroll to position [0, 0]
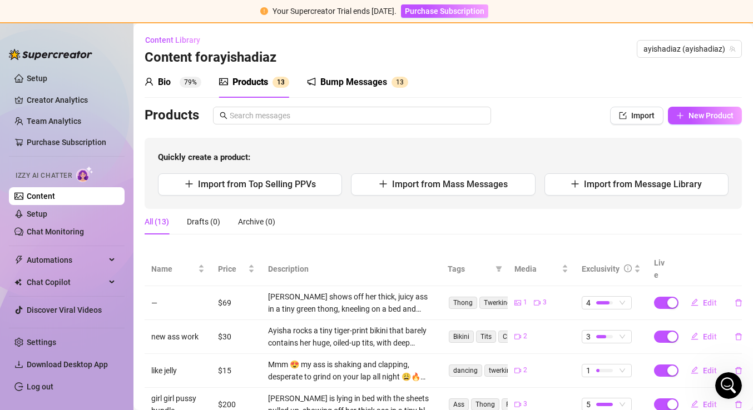
click at [52, 199] on link "Content" at bounding box center [41, 196] width 28 height 9
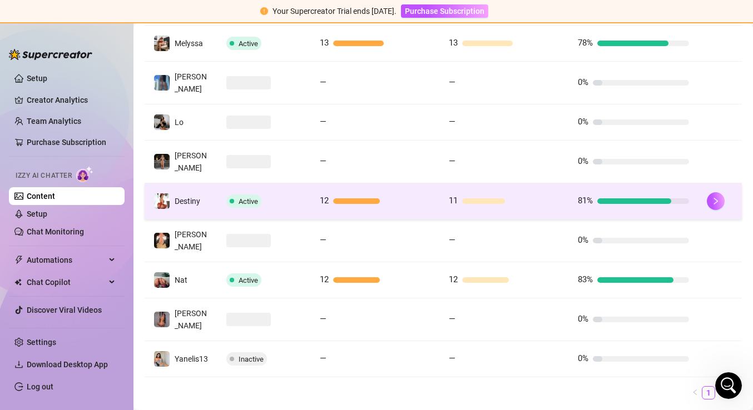
scroll to position [301, 0]
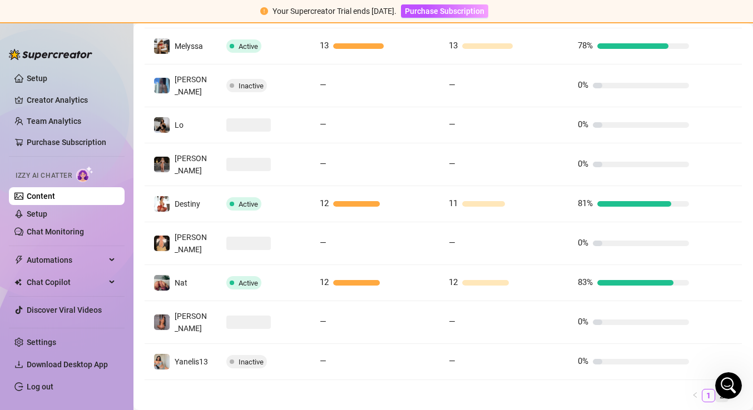
click at [723, 390] on link "2" at bounding box center [722, 396] width 12 height 12
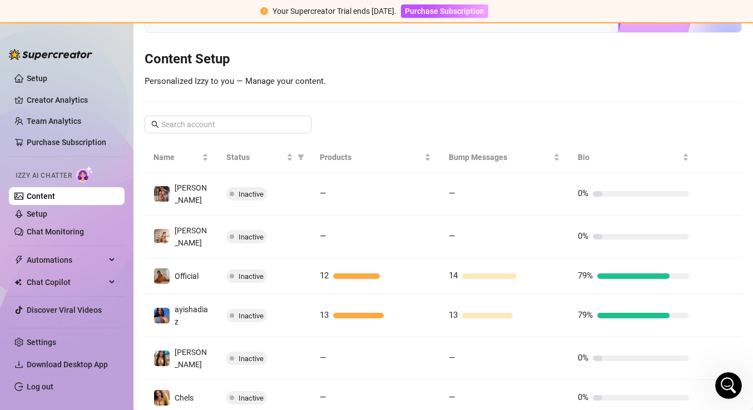
scroll to position [93, 0]
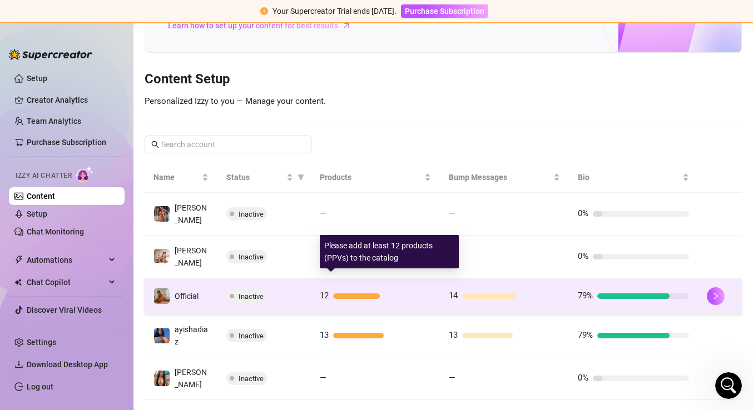
click at [409, 290] on div "12" at bounding box center [375, 296] width 111 height 13
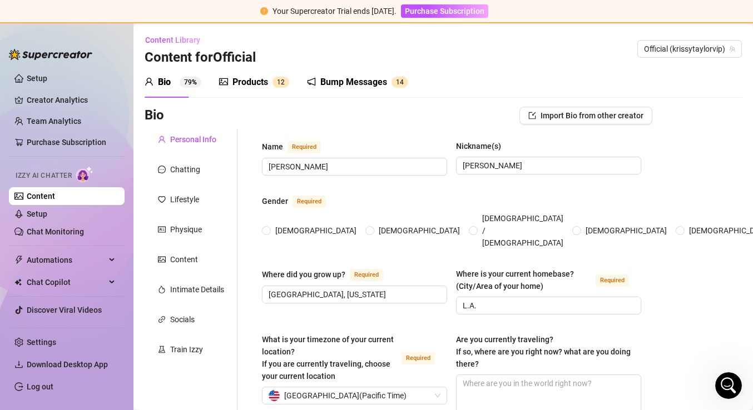
radio input "true"
type input "June 23rd, 1997"
click at [256, 76] on div "Products" at bounding box center [250, 82] width 36 height 13
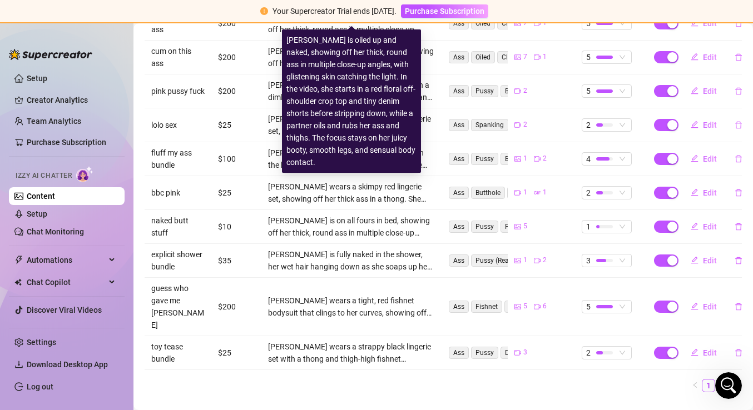
scroll to position [279, 0]
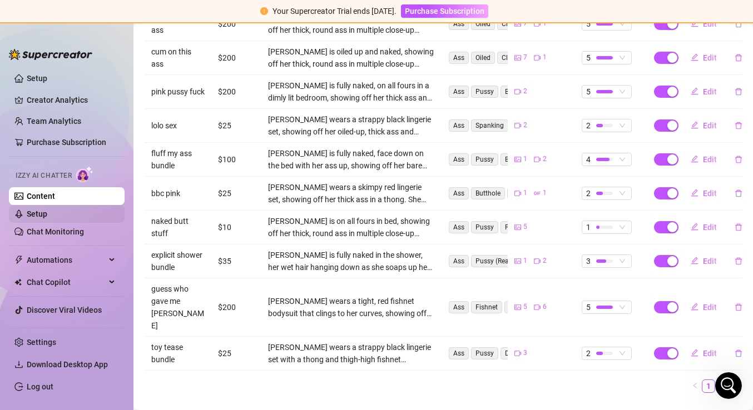
click at [41, 214] on link "Setup" at bounding box center [37, 214] width 21 height 9
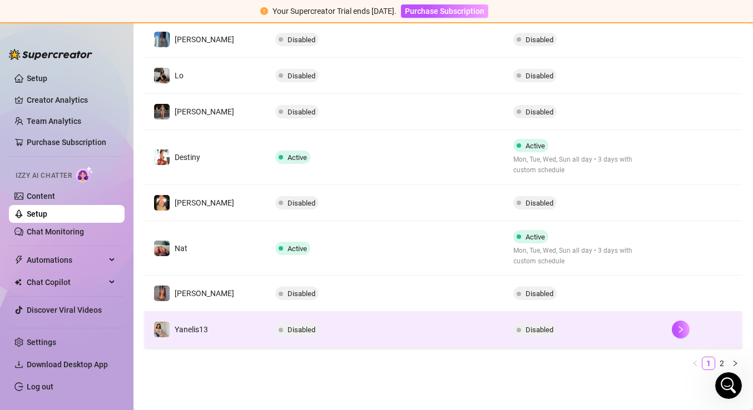
scroll to position [335, 0]
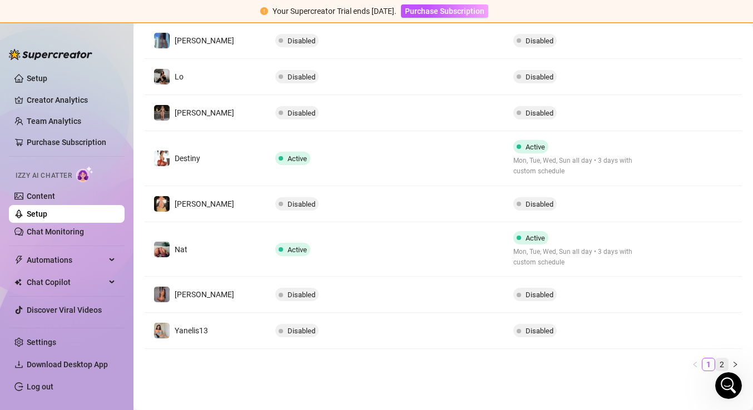
click at [721, 360] on link "2" at bounding box center [722, 365] width 12 height 12
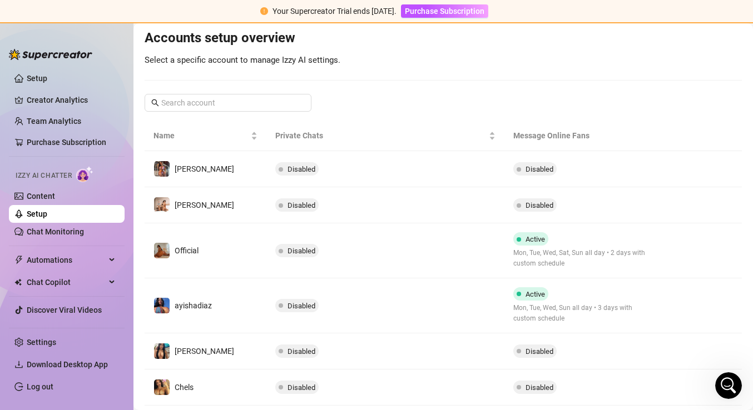
scroll to position [110, 0]
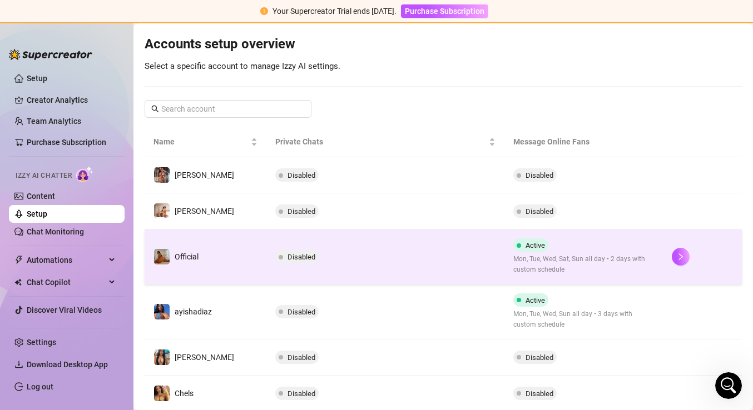
click at [418, 272] on td "Disabled" at bounding box center [384, 257] width 237 height 55
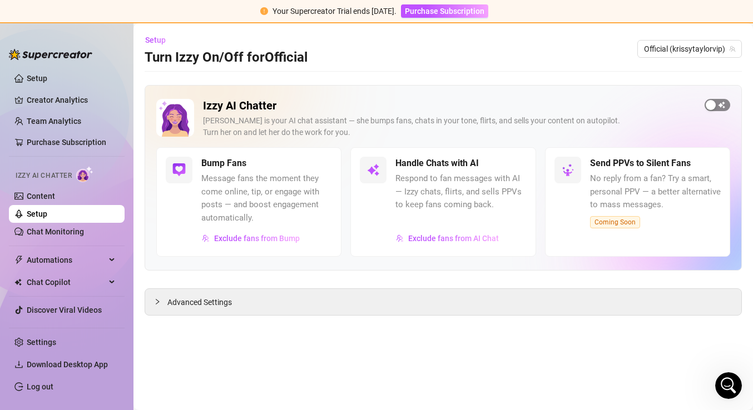
click at [718, 106] on span "button" at bounding box center [718, 105] width 26 height 12
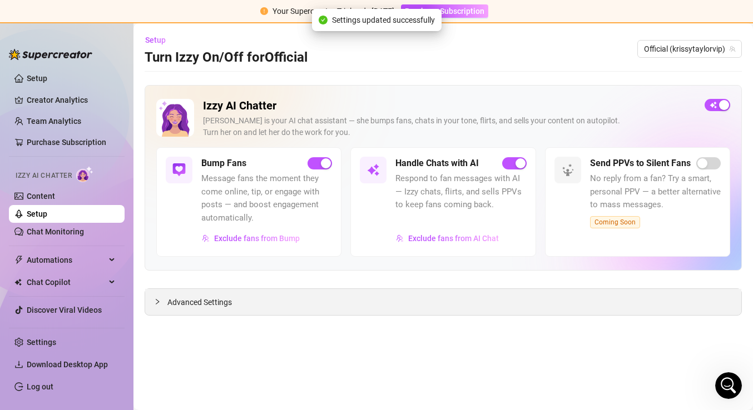
click at [167, 303] on div at bounding box center [160, 302] width 13 height 12
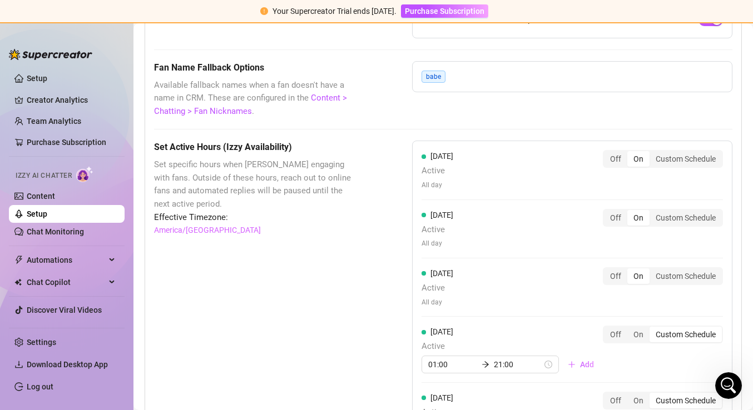
scroll to position [1152, 0]
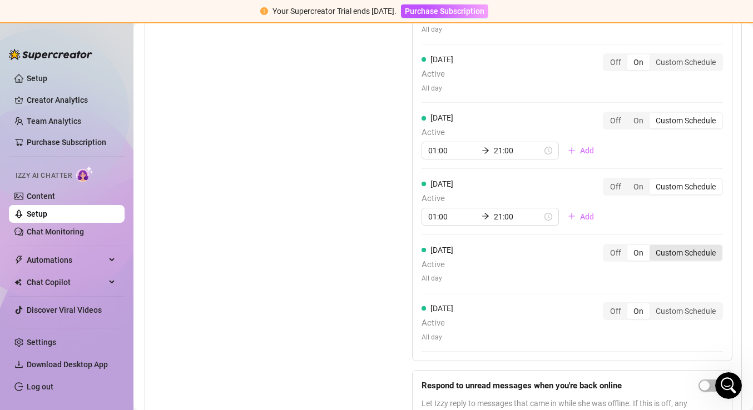
click at [680, 245] on div "Custom Schedule" at bounding box center [685, 253] width 72 height 16
click at [652, 247] on input "Custom Schedule" at bounding box center [652, 247] width 0 height 0
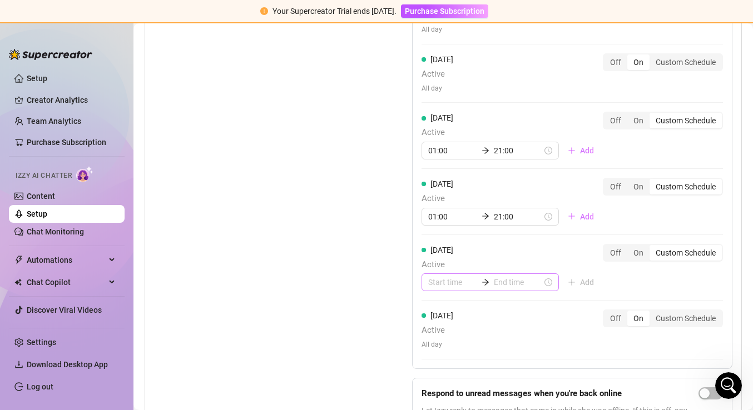
click at [443, 279] on div at bounding box center [489, 283] width 137 height 18
type input "03:00"
click at [438, 154] on div "01" at bounding box center [437, 156] width 27 height 16
type input "01:00"
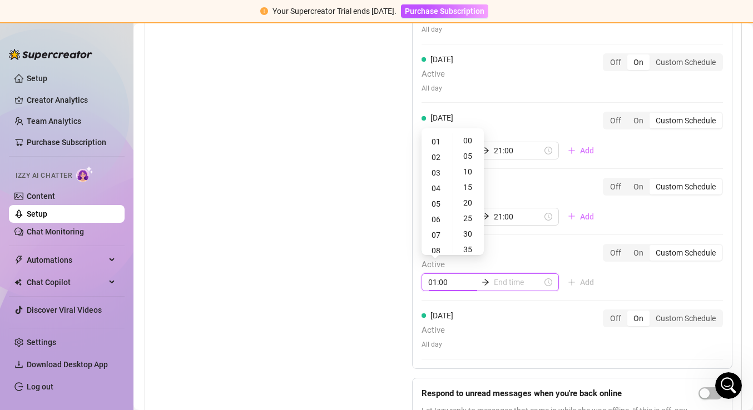
click at [507, 276] on input at bounding box center [518, 282] width 49 height 12
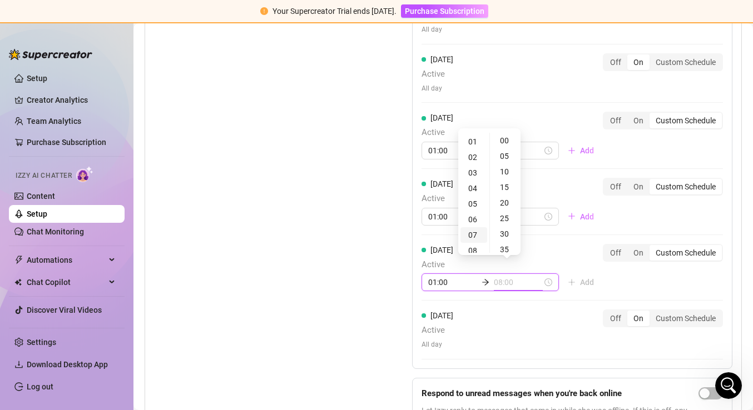
type input "07:00"
click at [472, 188] on div "21" at bounding box center [473, 194] width 27 height 16
type input "21:00"
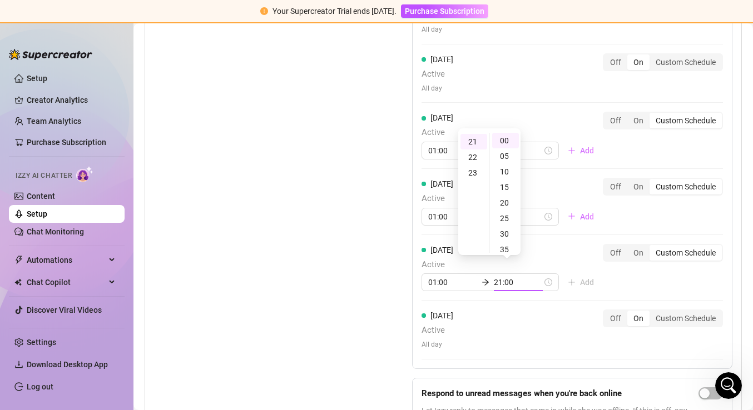
click at [351, 298] on div "Set Active Hours (Izzy Availability) Set specific hours when Izzy engaging with…" at bounding box center [255, 187] width 202 height 521
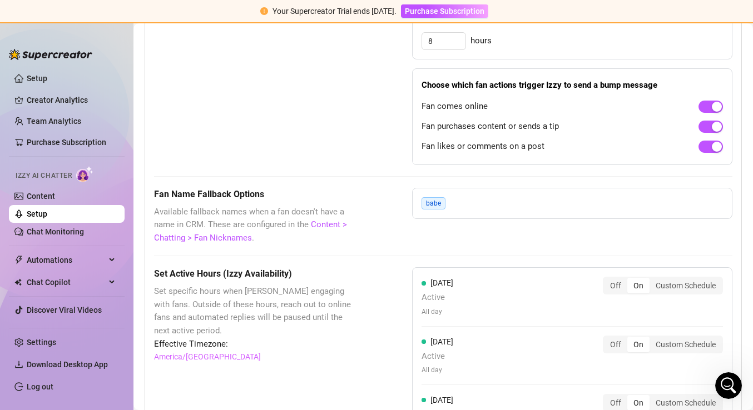
scroll to position [473, 0]
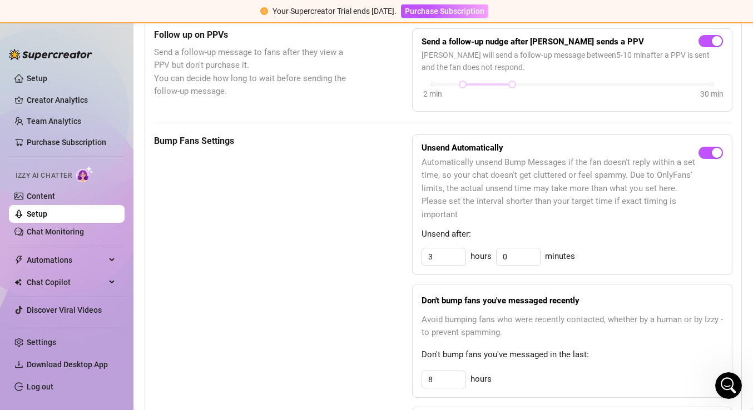
click at [46, 211] on link "Setup" at bounding box center [37, 214] width 21 height 9
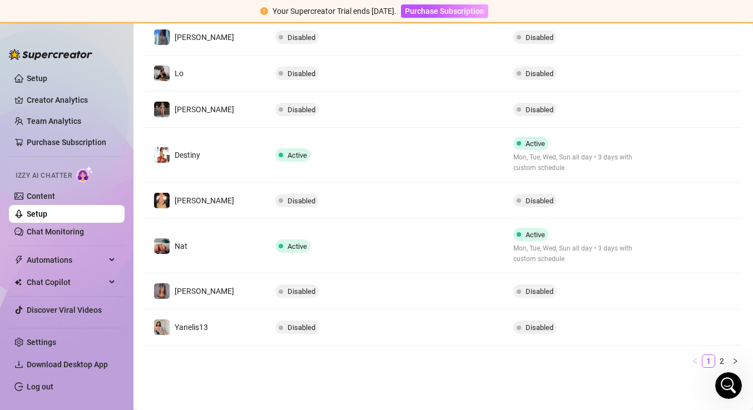
scroll to position [335, 0]
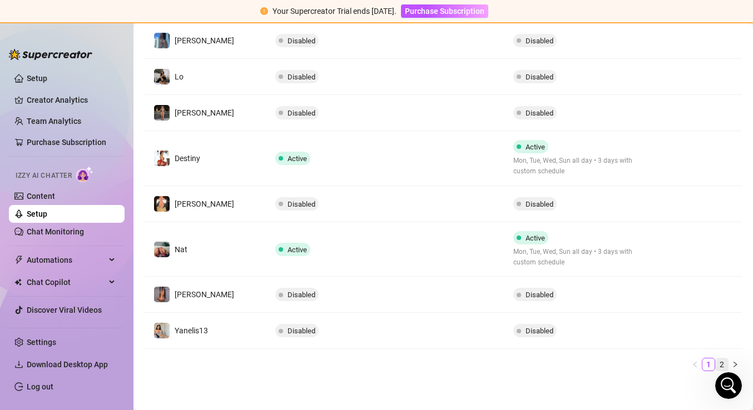
click at [722, 361] on link "2" at bounding box center [722, 365] width 12 height 12
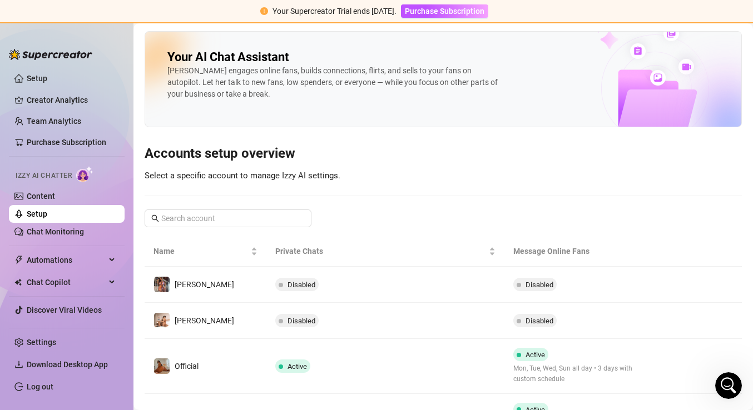
scroll to position [0, 0]
click at [33, 78] on link "Setup" at bounding box center [37, 78] width 21 height 9
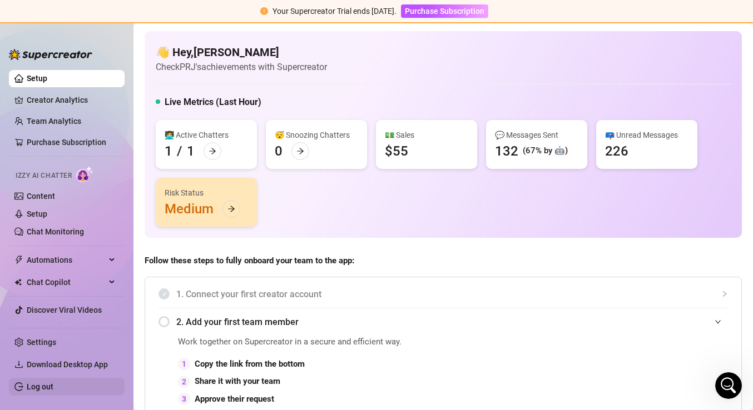
click at [40, 388] on link "Log out" at bounding box center [40, 387] width 27 height 9
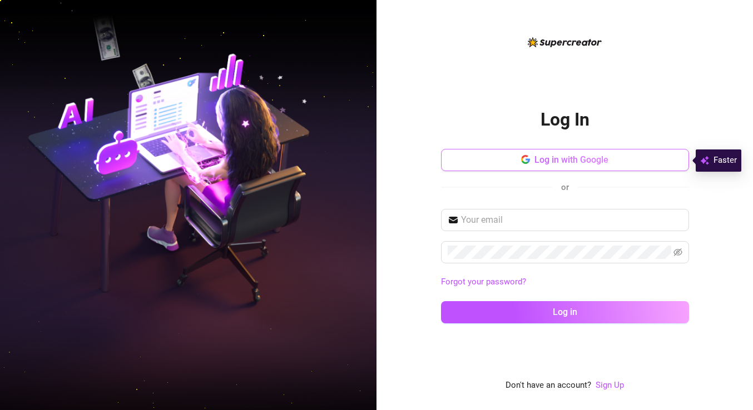
click at [563, 158] on span "Log in with Google" at bounding box center [571, 160] width 74 height 11
